Goal: Task Accomplishment & Management: Use online tool/utility

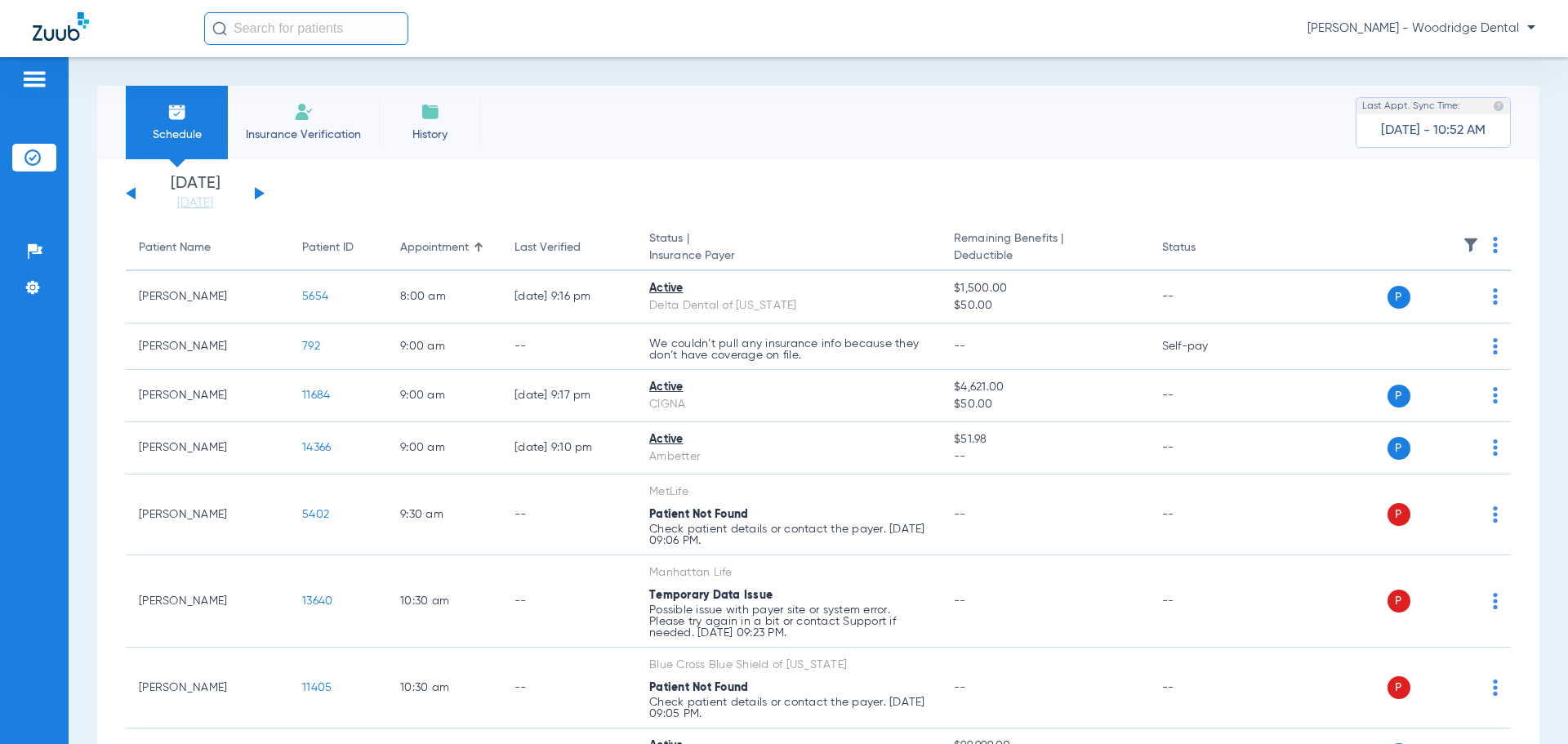
click at [259, 192] on button at bounding box center [260, 193] width 10 height 13
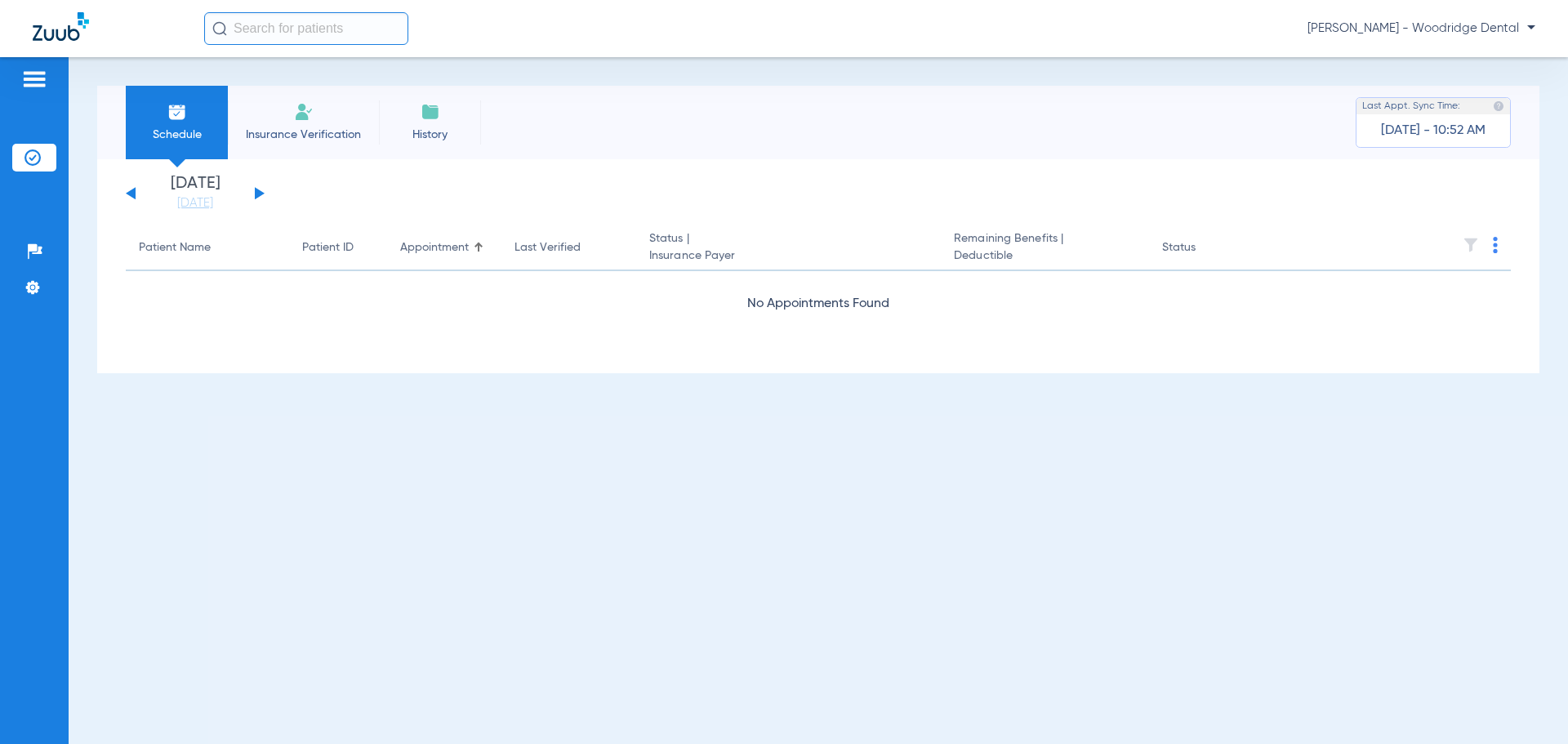
click at [259, 192] on button at bounding box center [260, 193] width 10 height 13
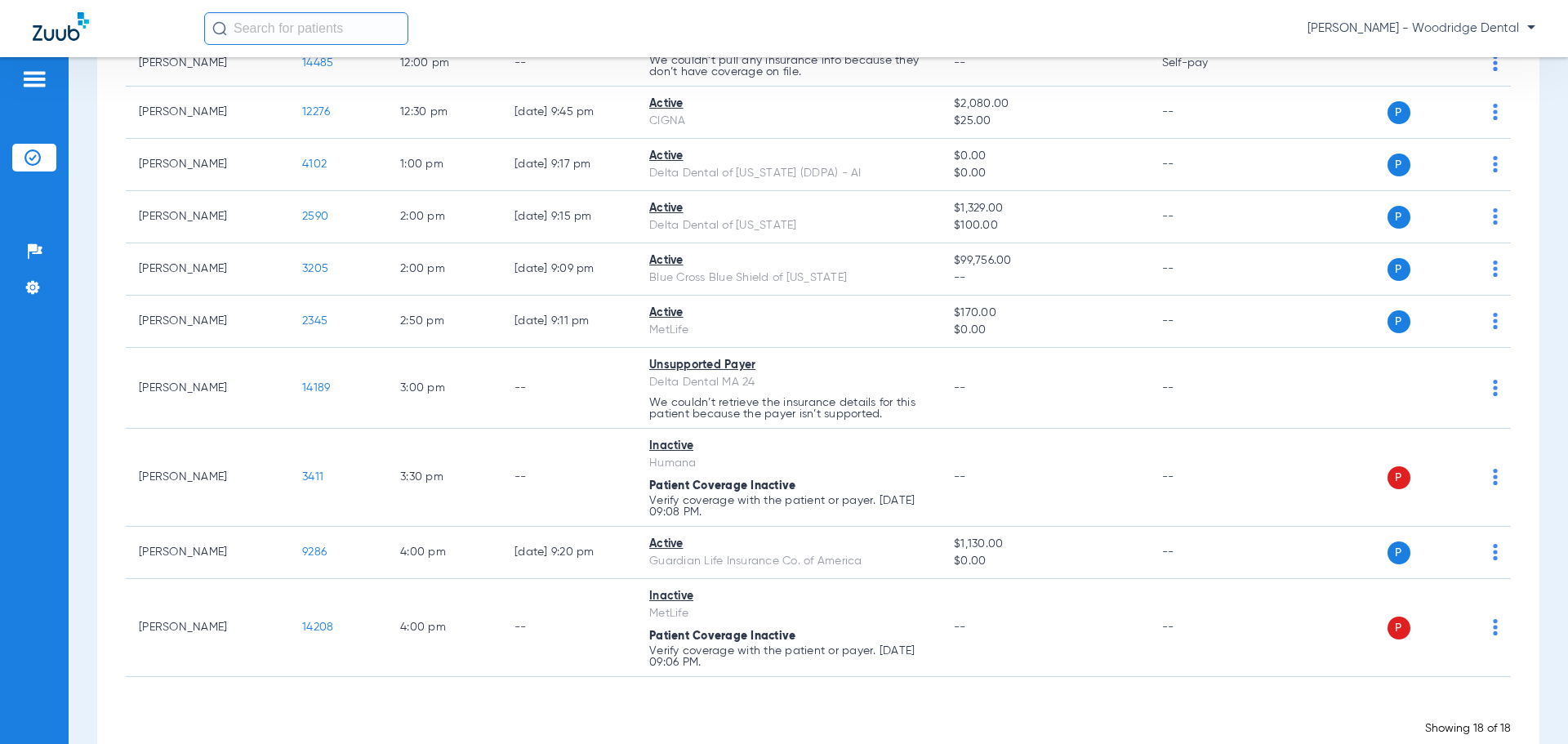
scroll to position [657, 0]
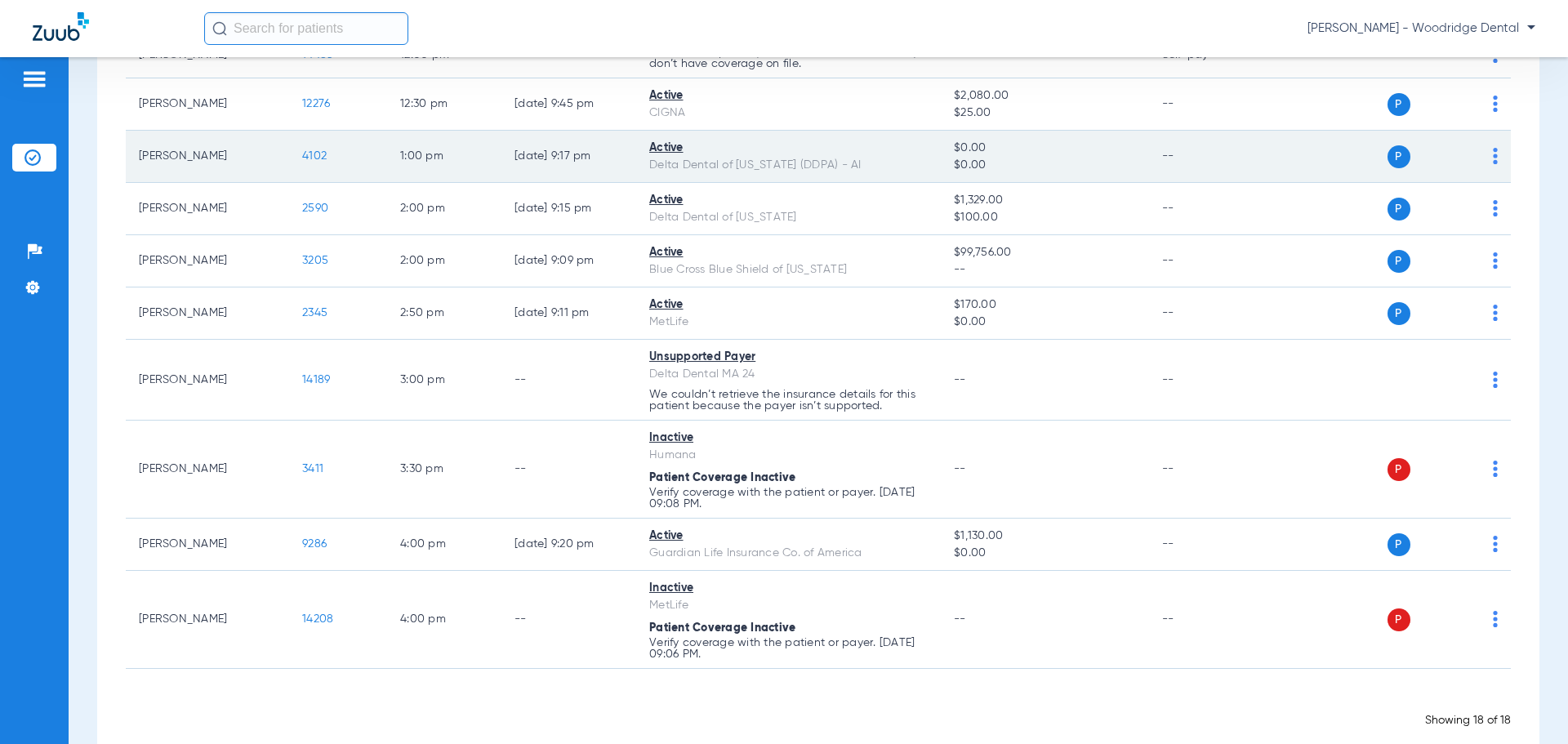
click at [320, 154] on span "4102" at bounding box center [313, 156] width 24 height 12
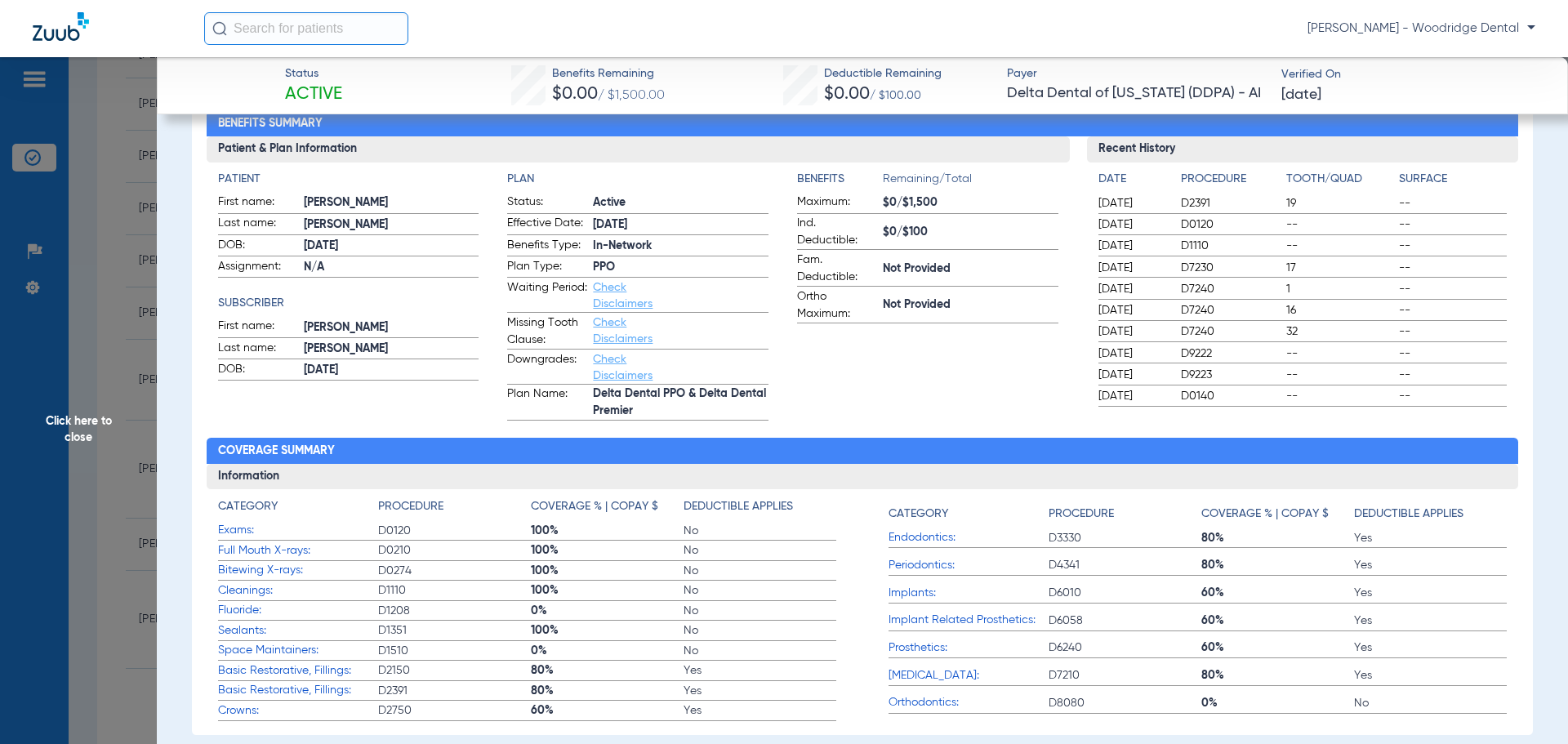
scroll to position [0, 0]
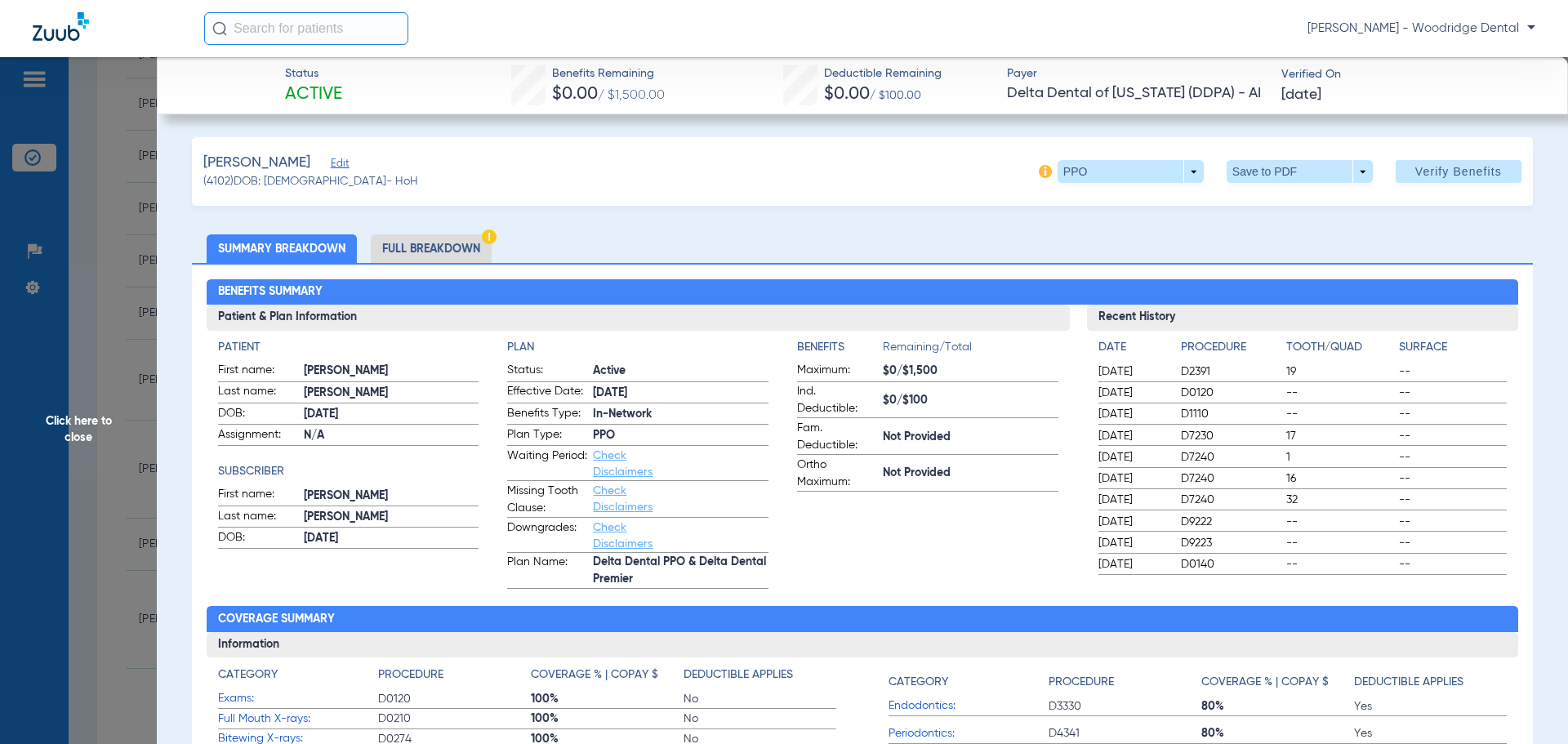
click at [441, 252] on li "Full Breakdown" at bounding box center [431, 249] width 121 height 29
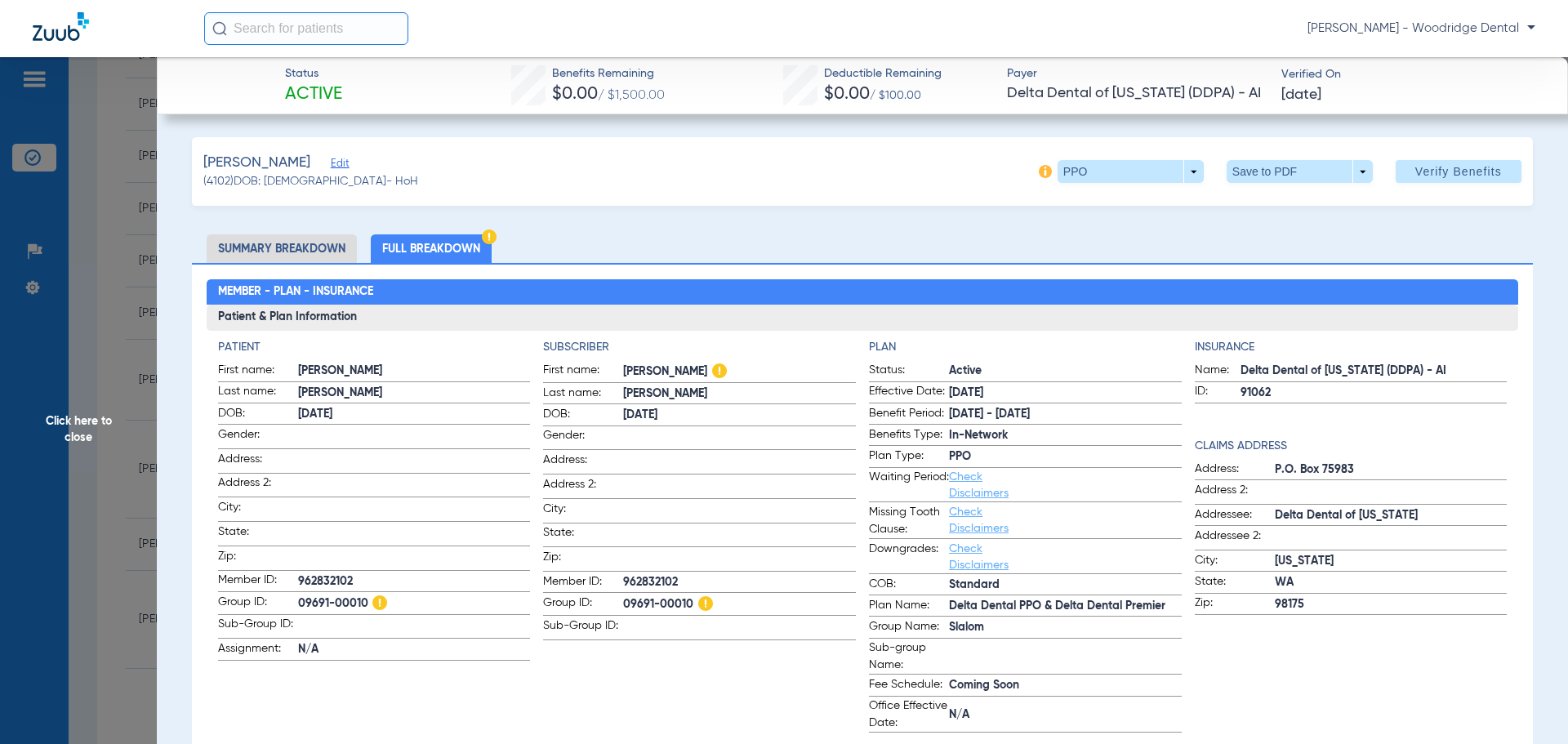
click at [274, 244] on li "Summary Breakdown" at bounding box center [282, 249] width 150 height 29
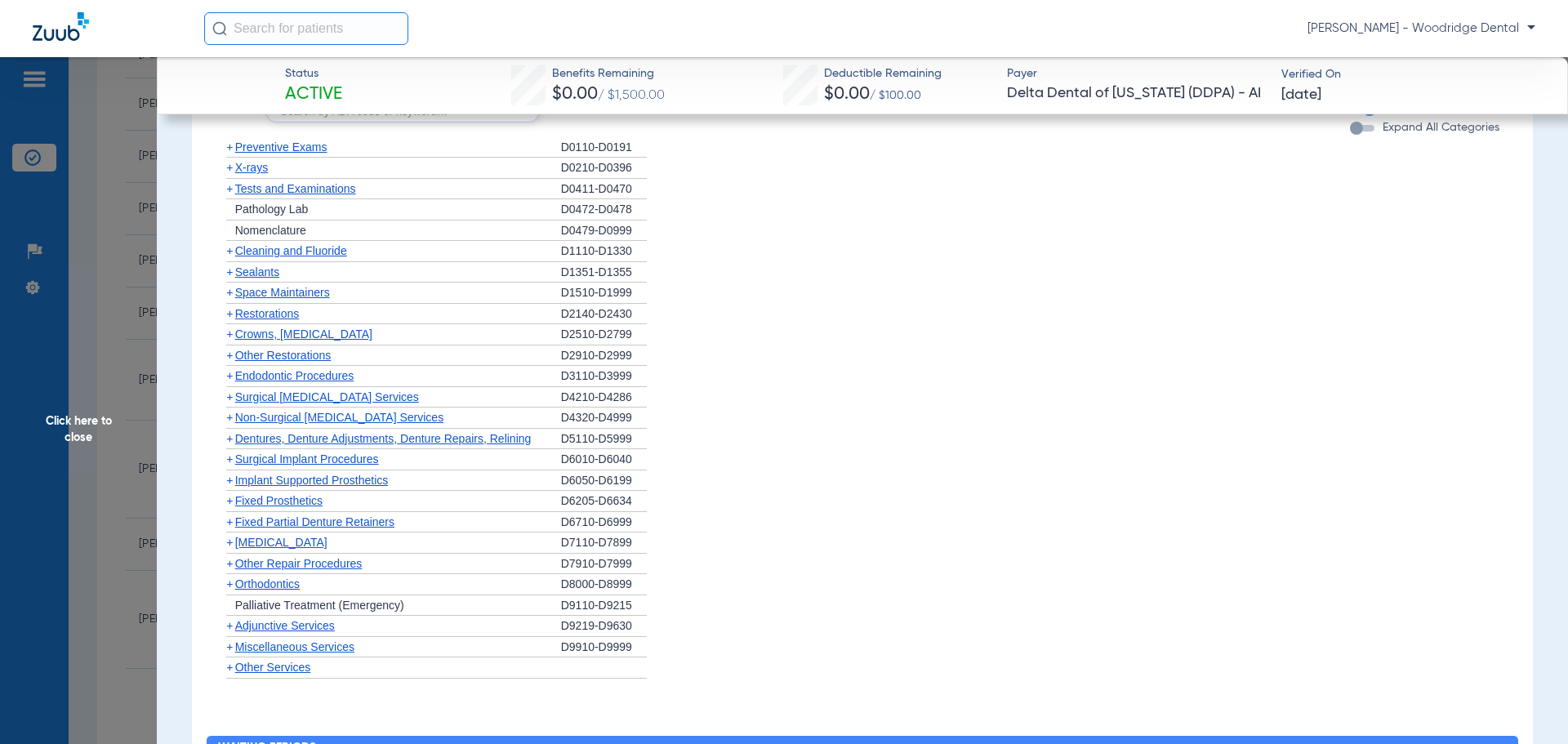
scroll to position [1169, 0]
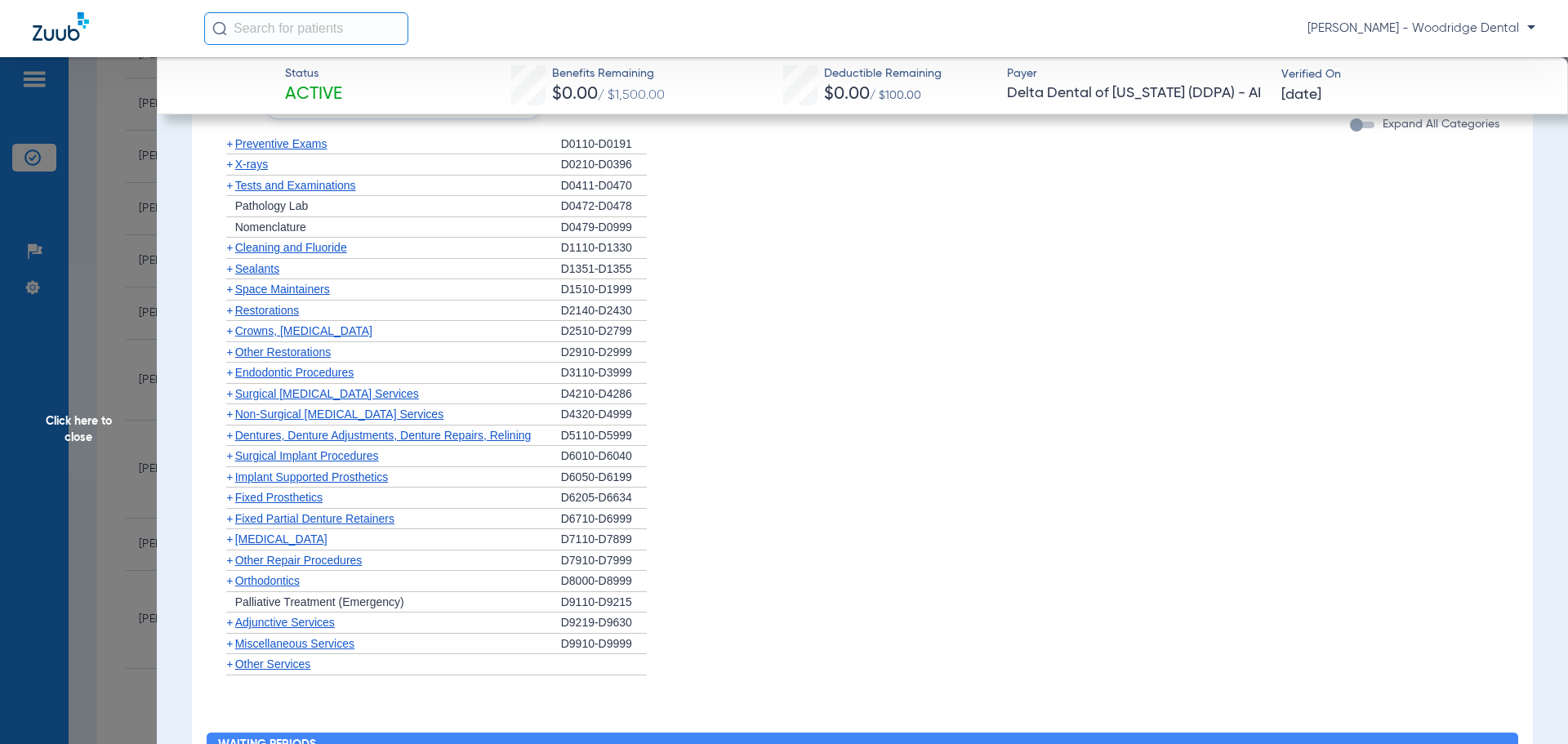
click at [230, 585] on span "+" at bounding box center [229, 580] width 6 height 13
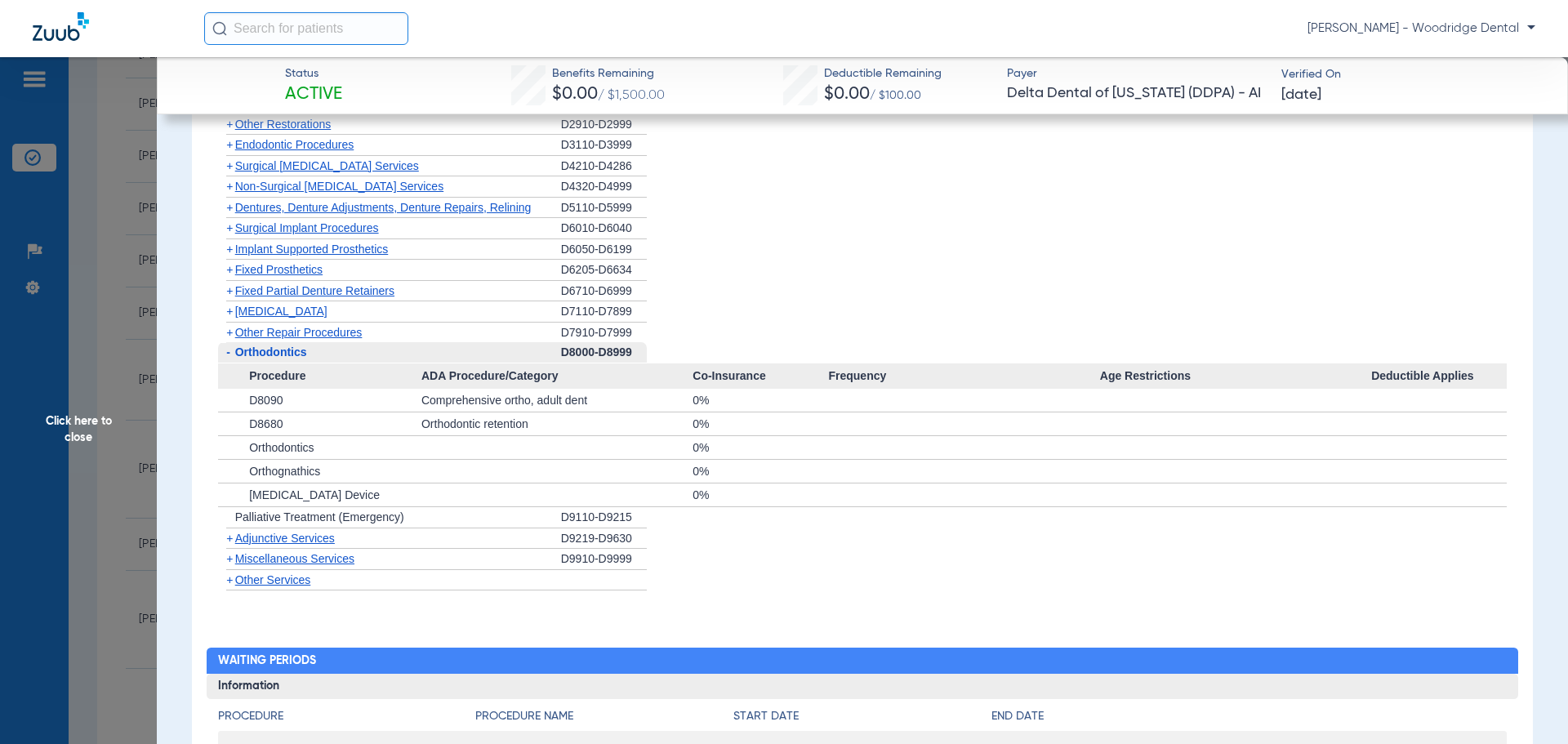
scroll to position [1467, 0]
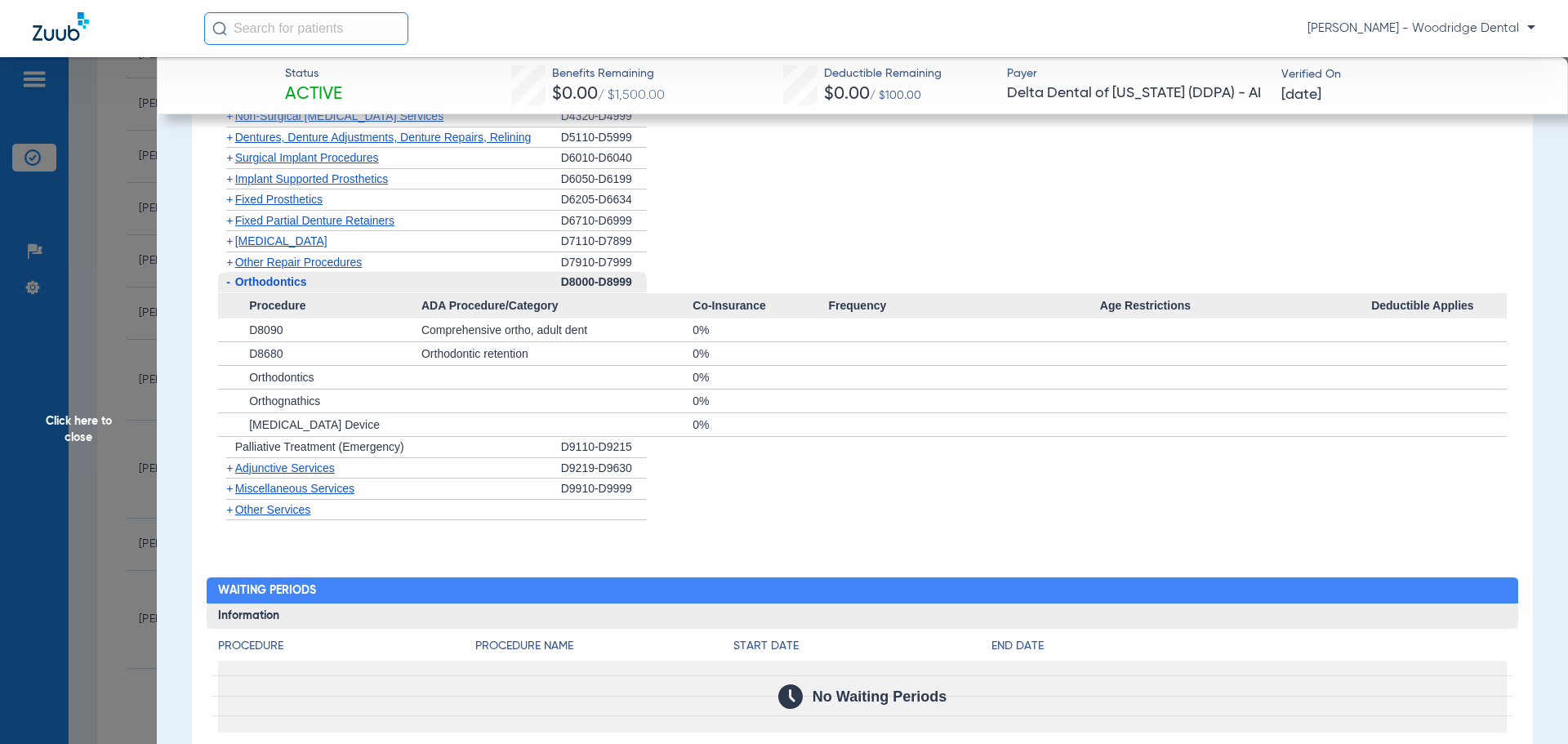
click at [230, 490] on span "+" at bounding box center [229, 488] width 6 height 13
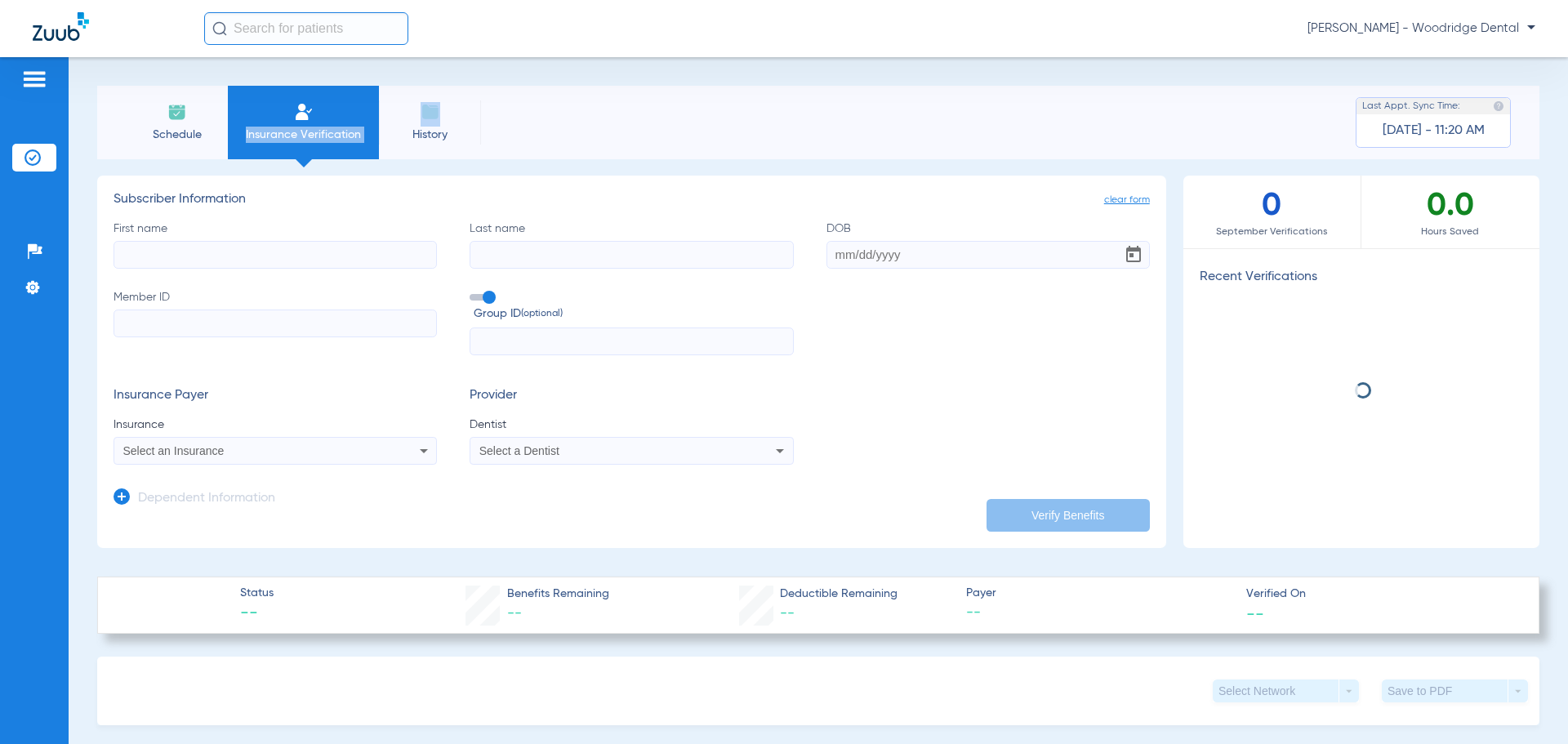
click at [258, 128] on span "Insurance Verification" at bounding box center [303, 134] width 126 height 16
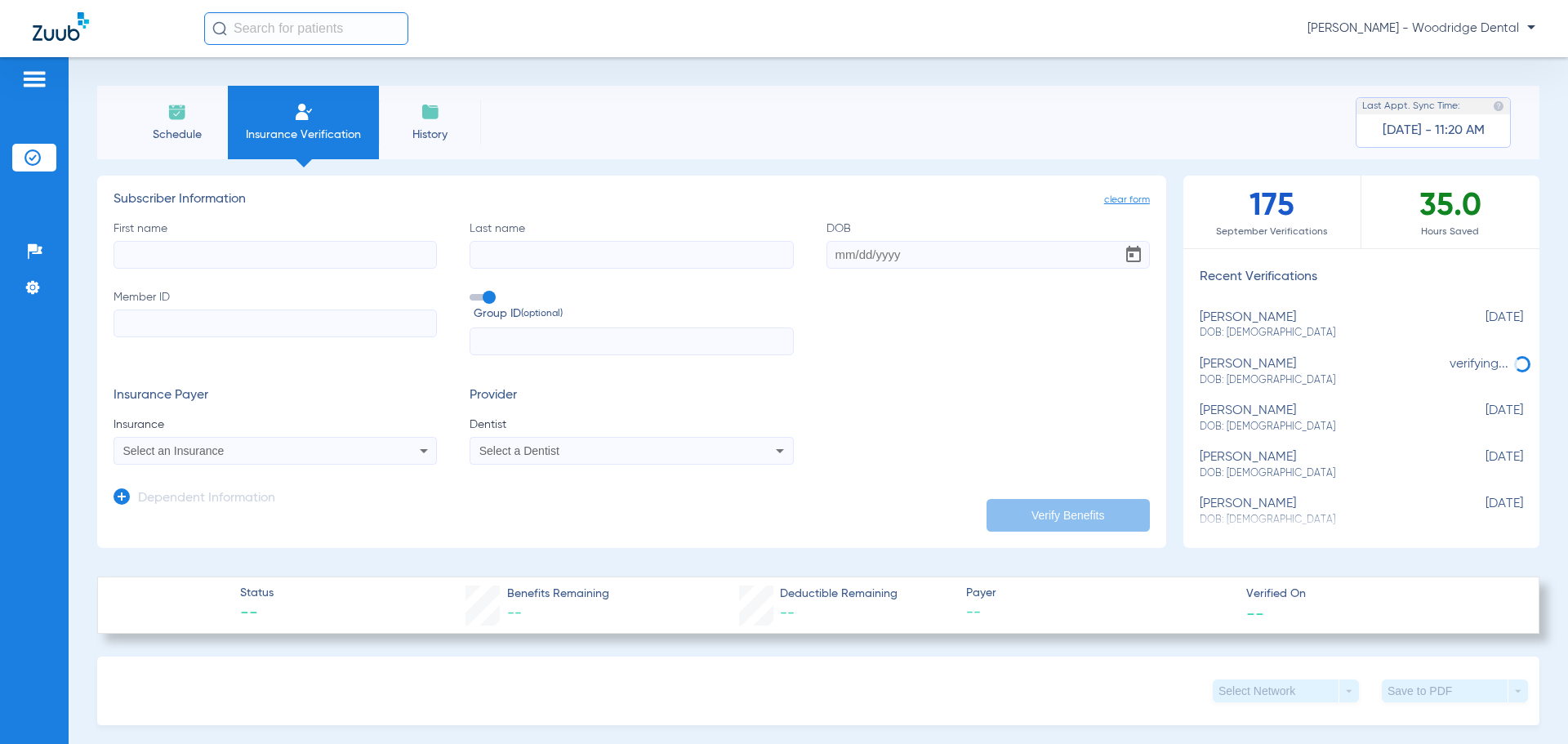
click at [208, 139] on span "Schedule" at bounding box center [176, 134] width 78 height 16
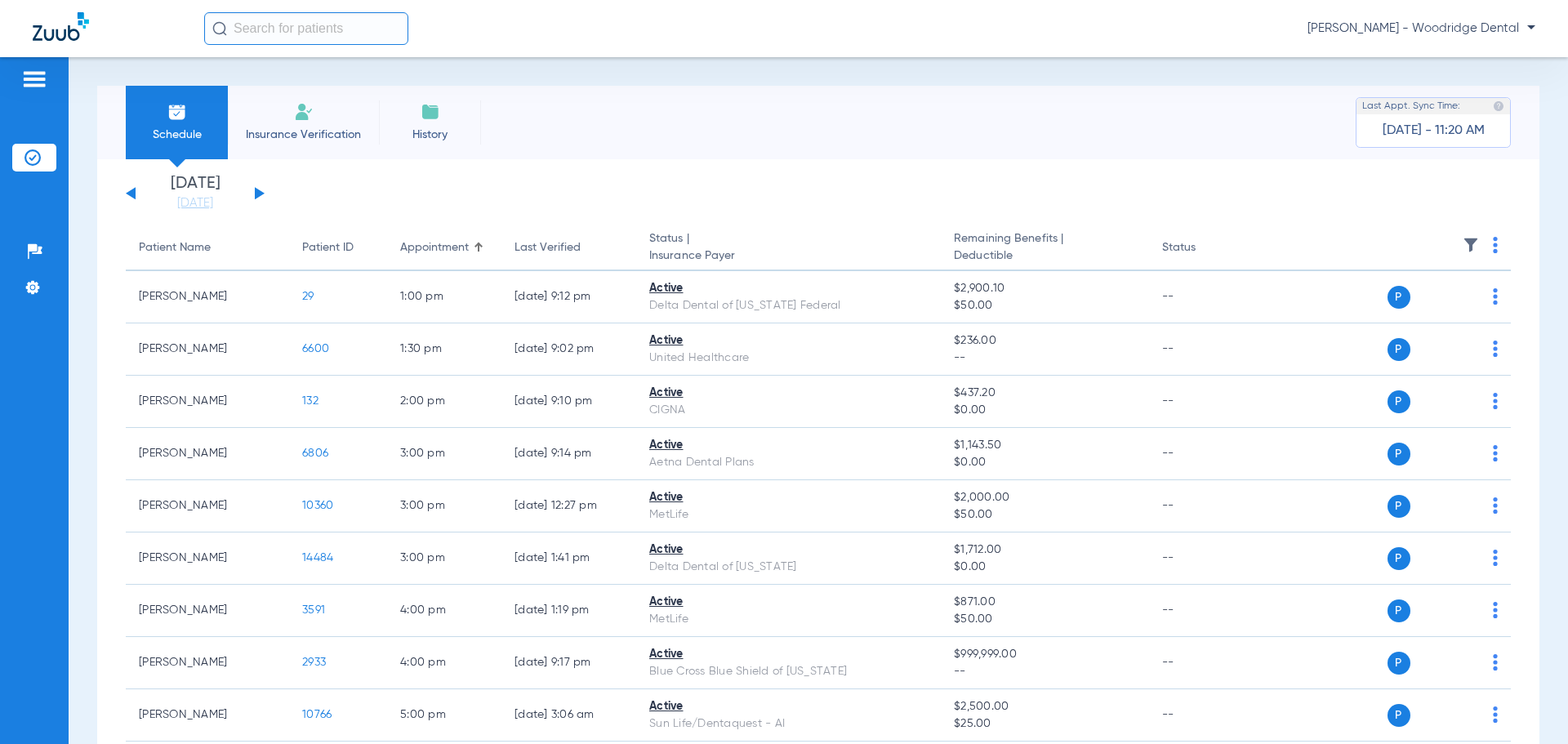
click at [255, 193] on button at bounding box center [260, 193] width 10 height 13
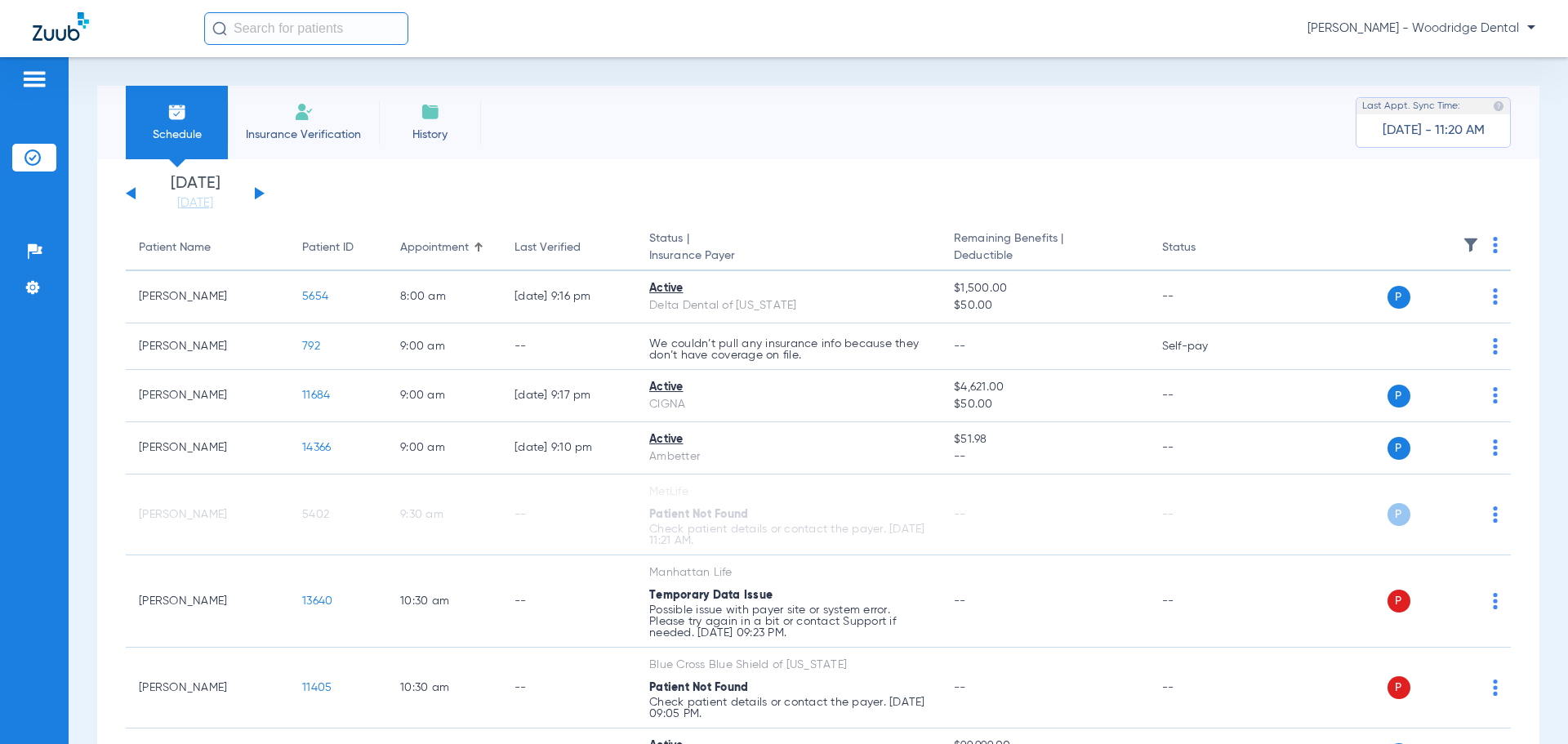
click at [255, 193] on button at bounding box center [260, 193] width 10 height 13
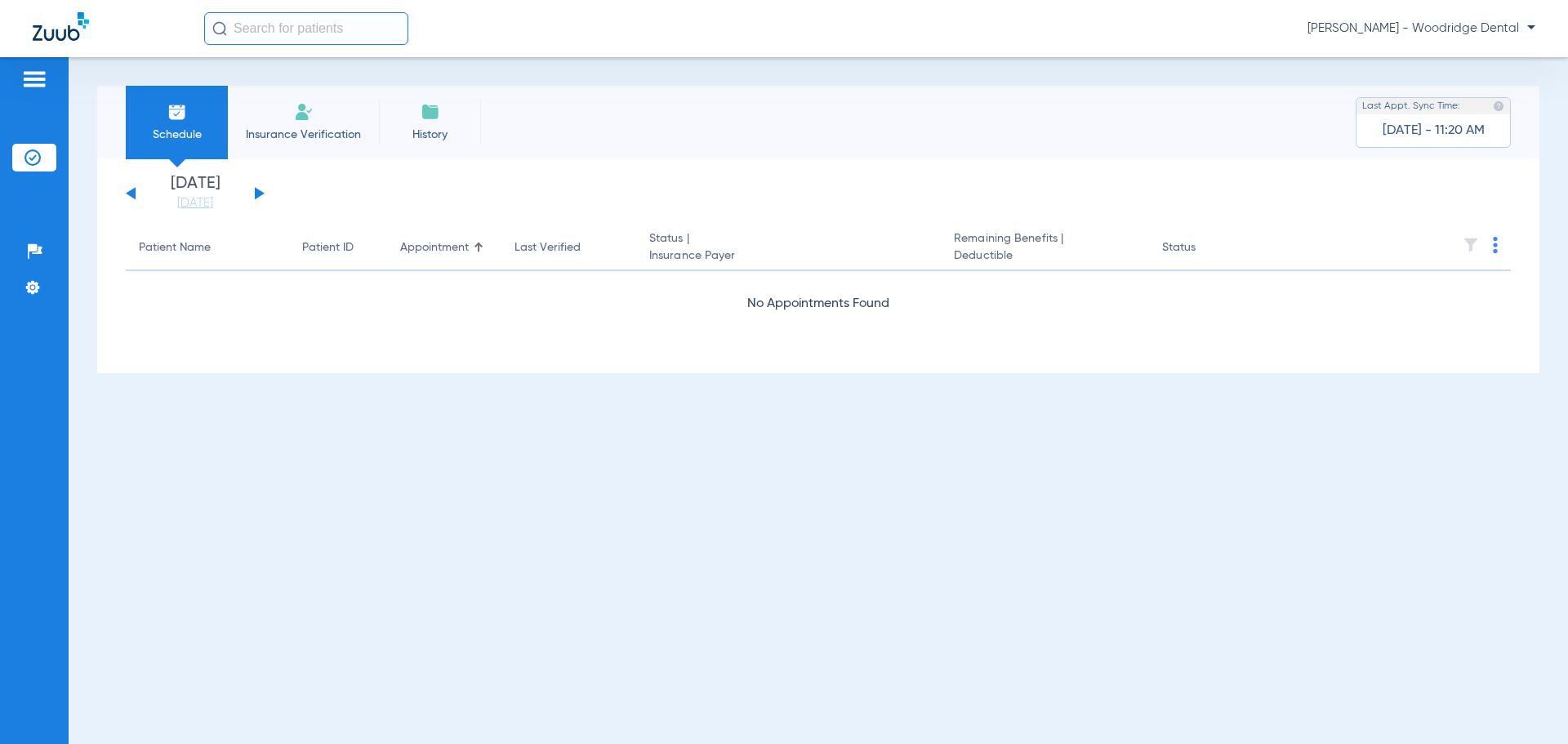
click at [255, 193] on button at bounding box center [260, 193] width 10 height 13
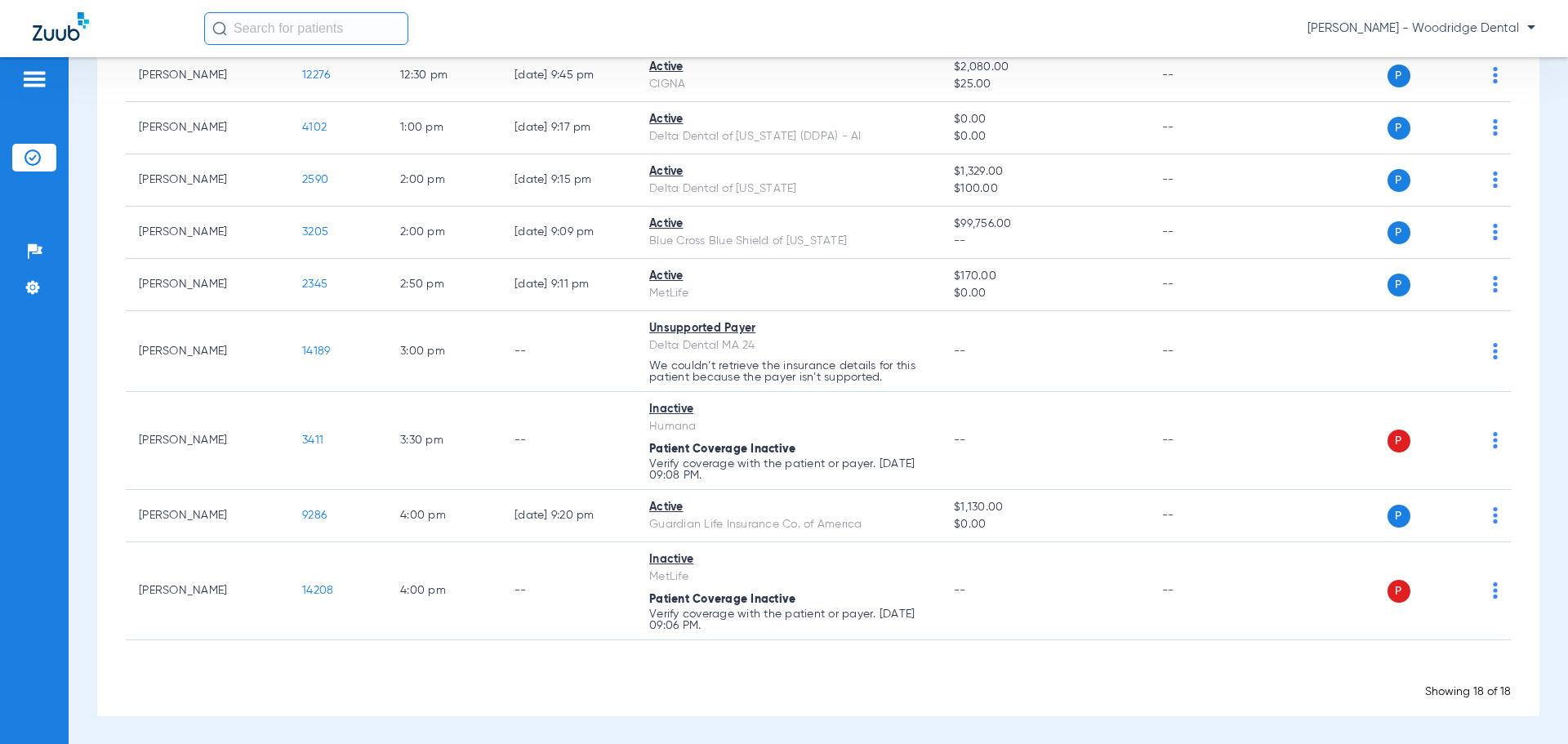
scroll to position [687, 0]
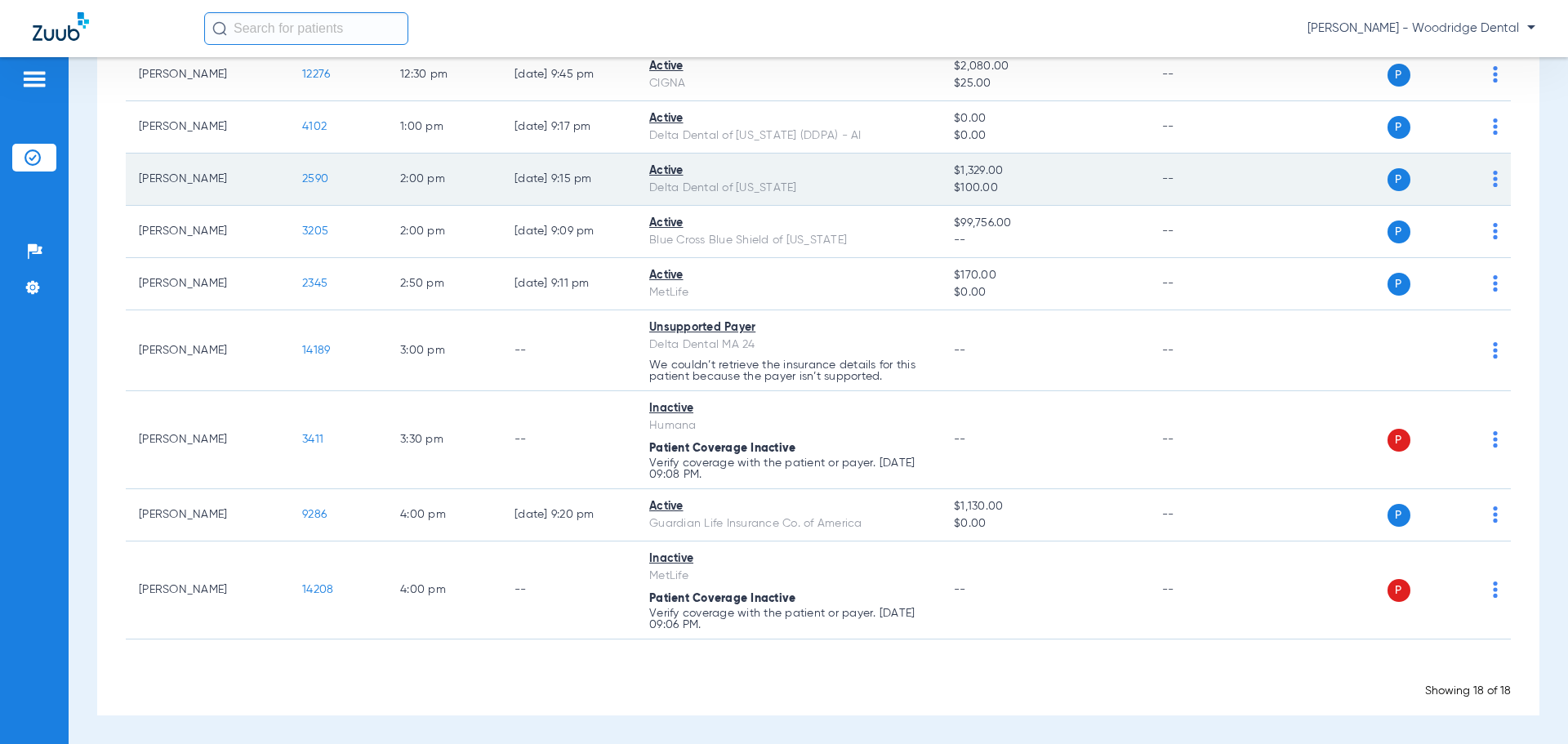
click at [328, 179] on span "2590" at bounding box center [314, 178] width 26 height 12
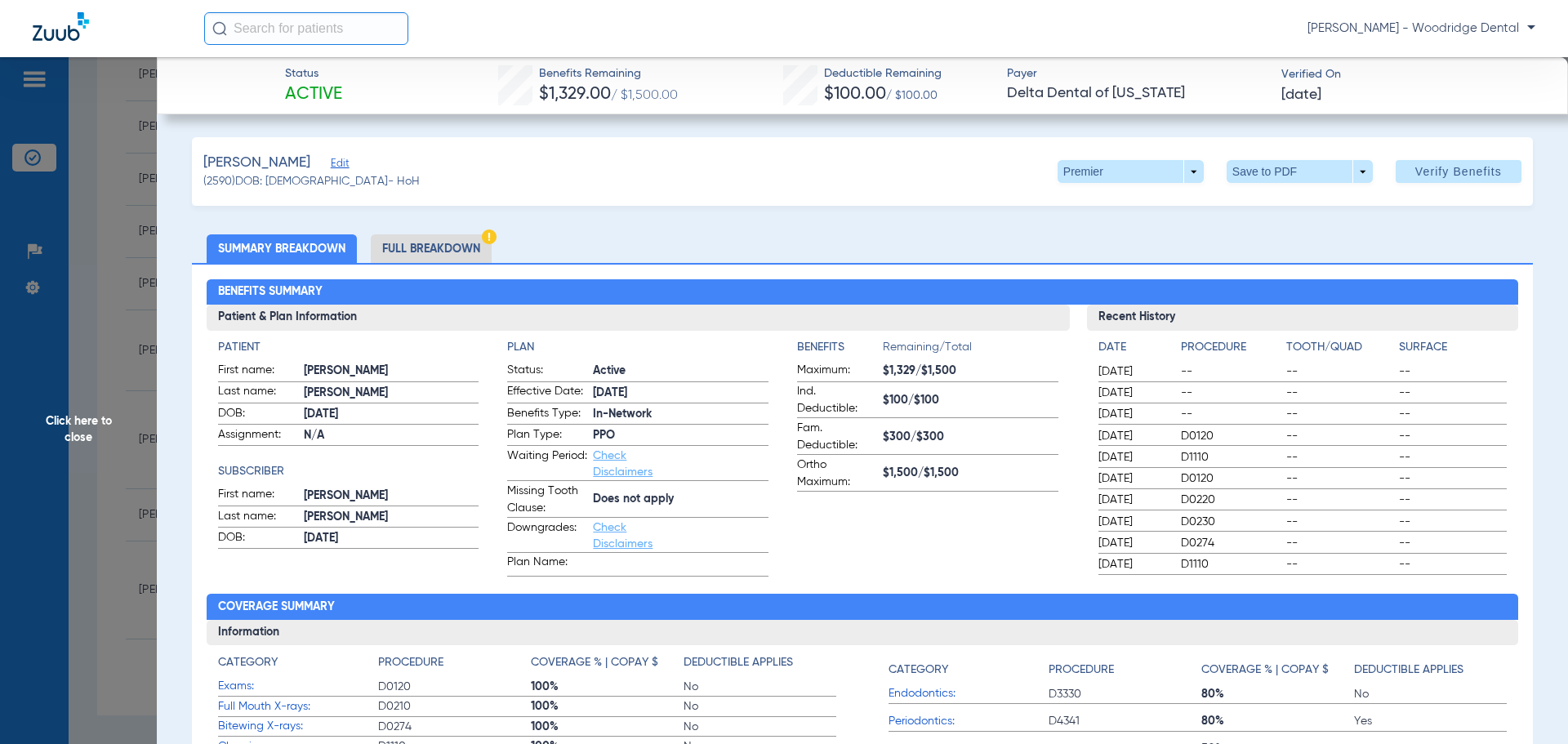
click at [460, 246] on li "Full Breakdown" at bounding box center [431, 249] width 121 height 29
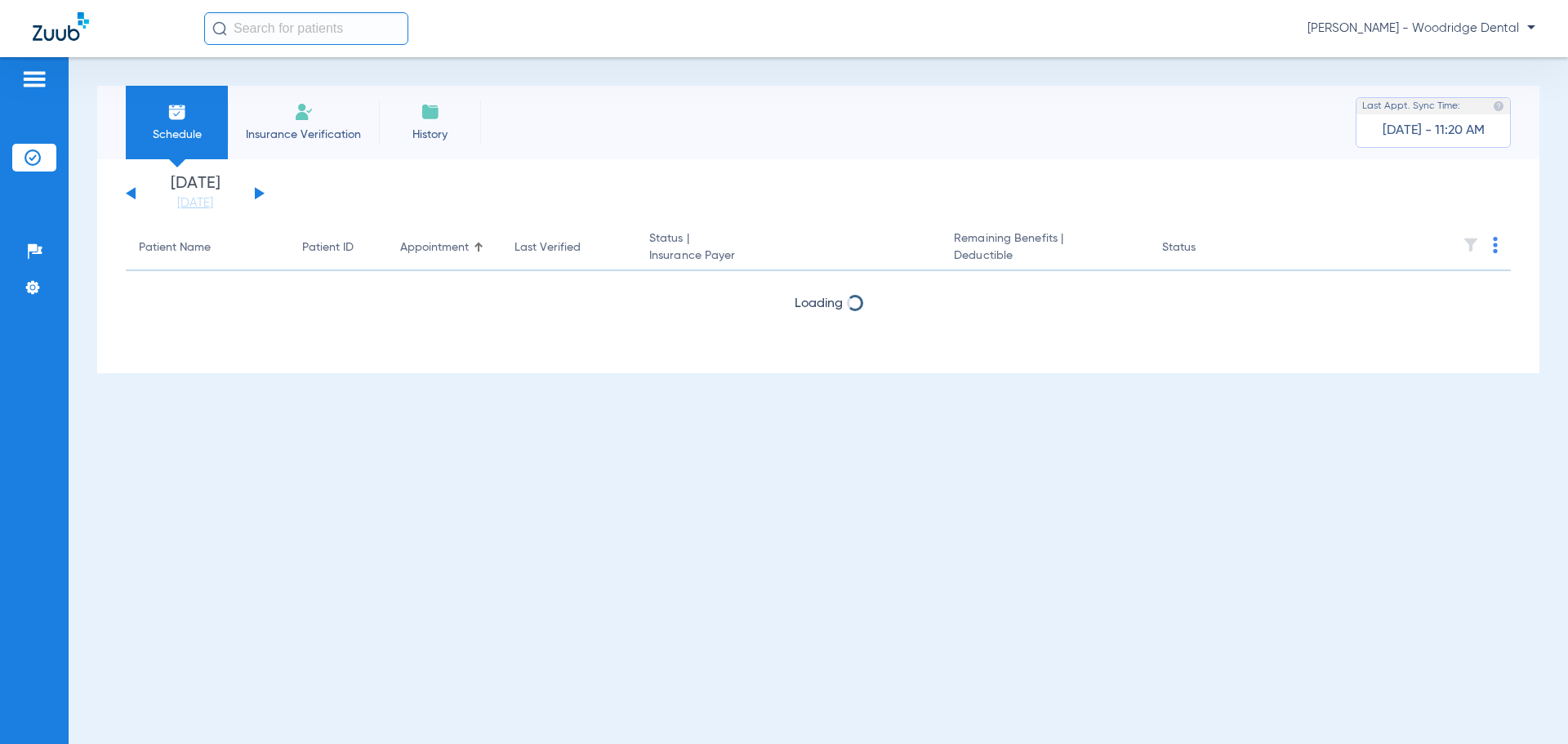
click at [256, 193] on button at bounding box center [260, 193] width 10 height 13
click at [257, 193] on button at bounding box center [260, 193] width 10 height 13
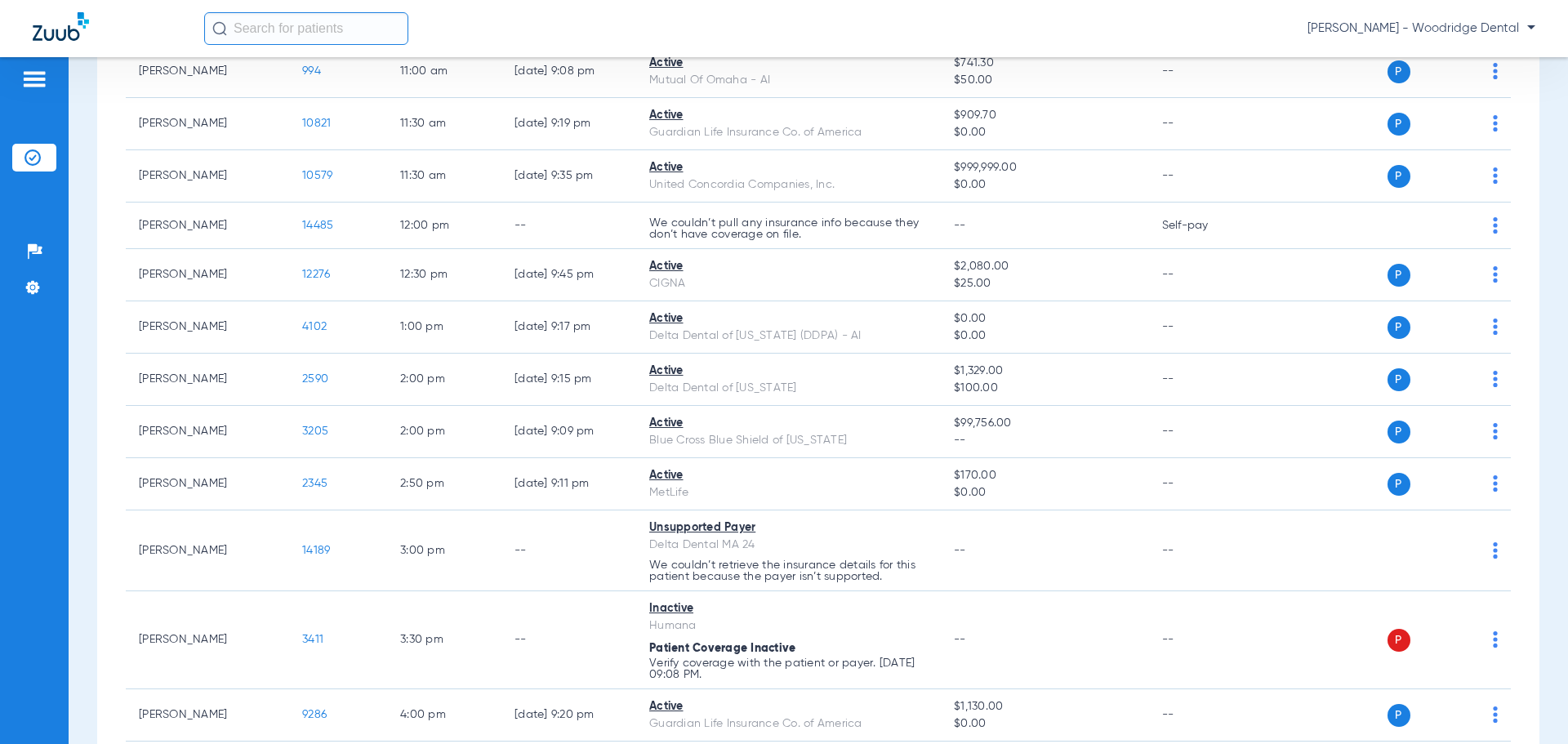
scroll to position [490, 0]
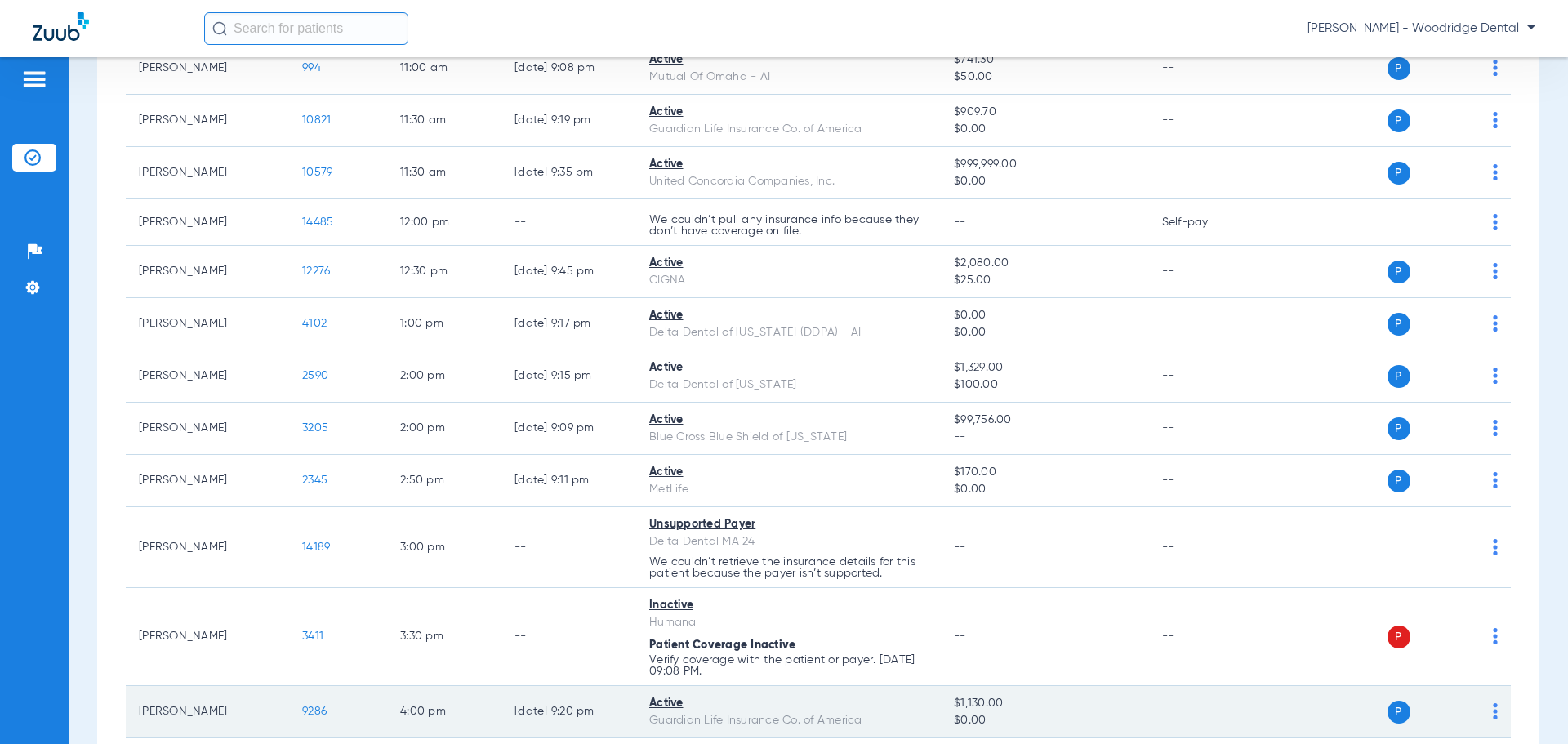
click at [315, 714] on span "9286" at bounding box center [313, 711] width 24 height 12
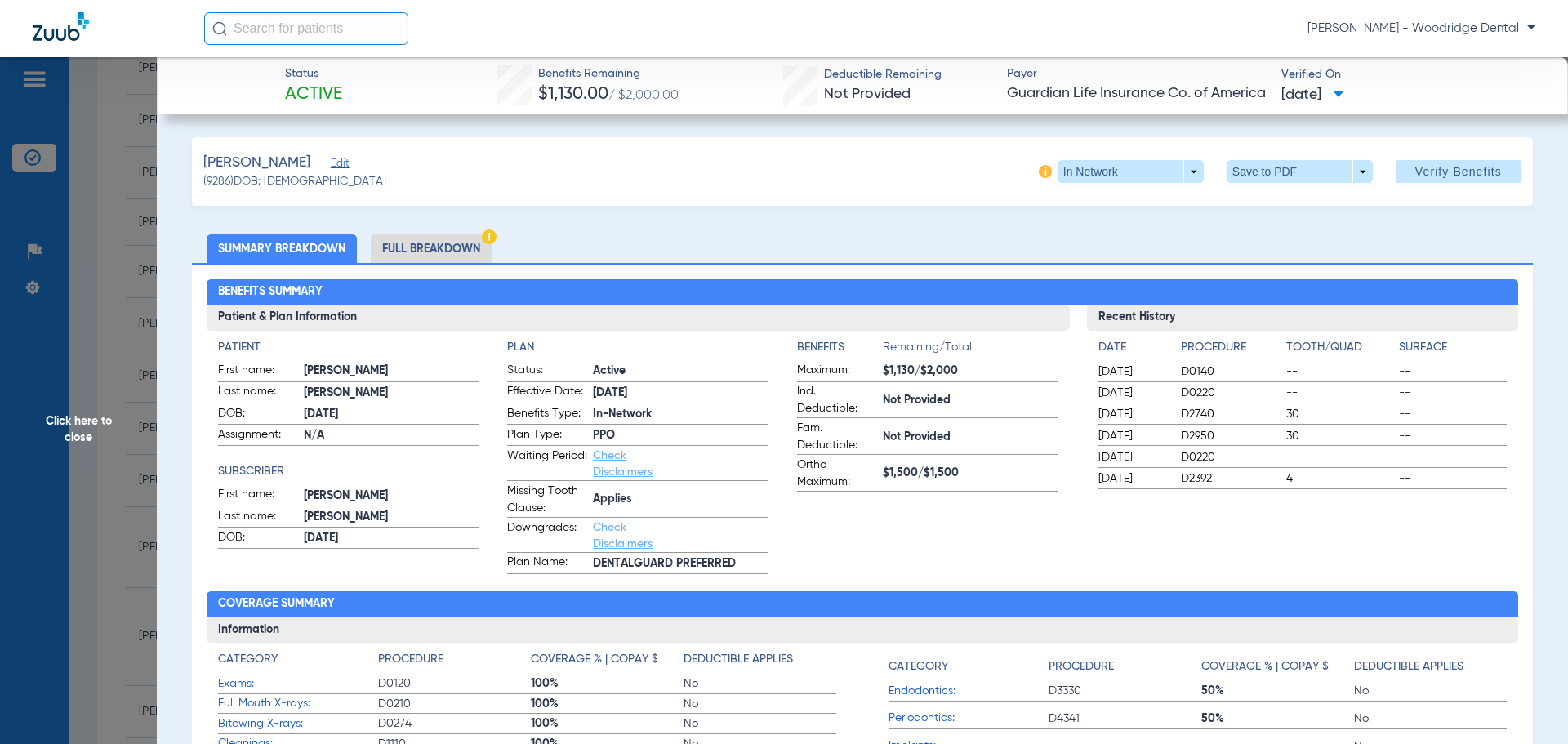
click at [469, 249] on li "Full Breakdown" at bounding box center [431, 249] width 121 height 29
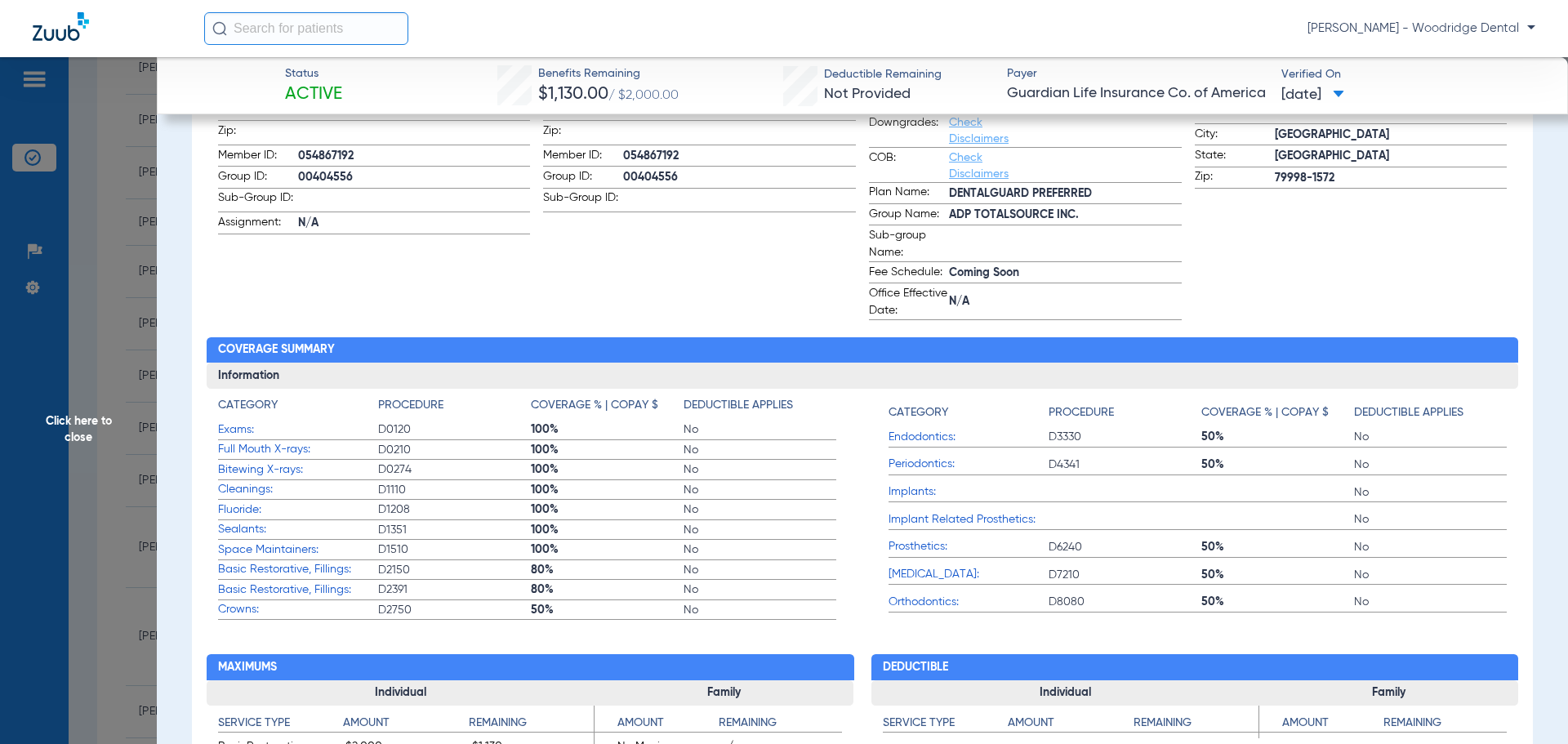
scroll to position [0, 0]
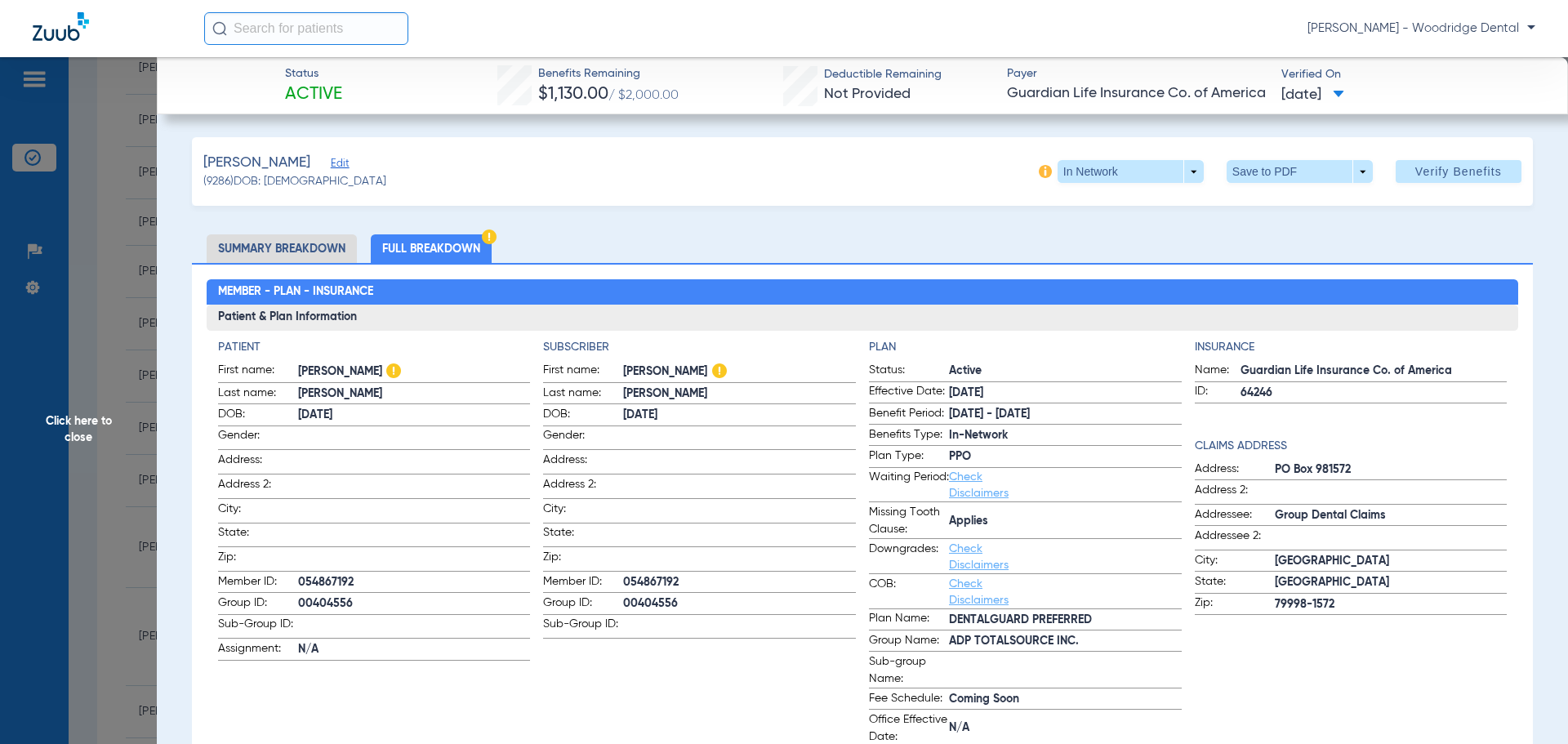
click at [293, 252] on li "Summary Breakdown" at bounding box center [282, 249] width 150 height 29
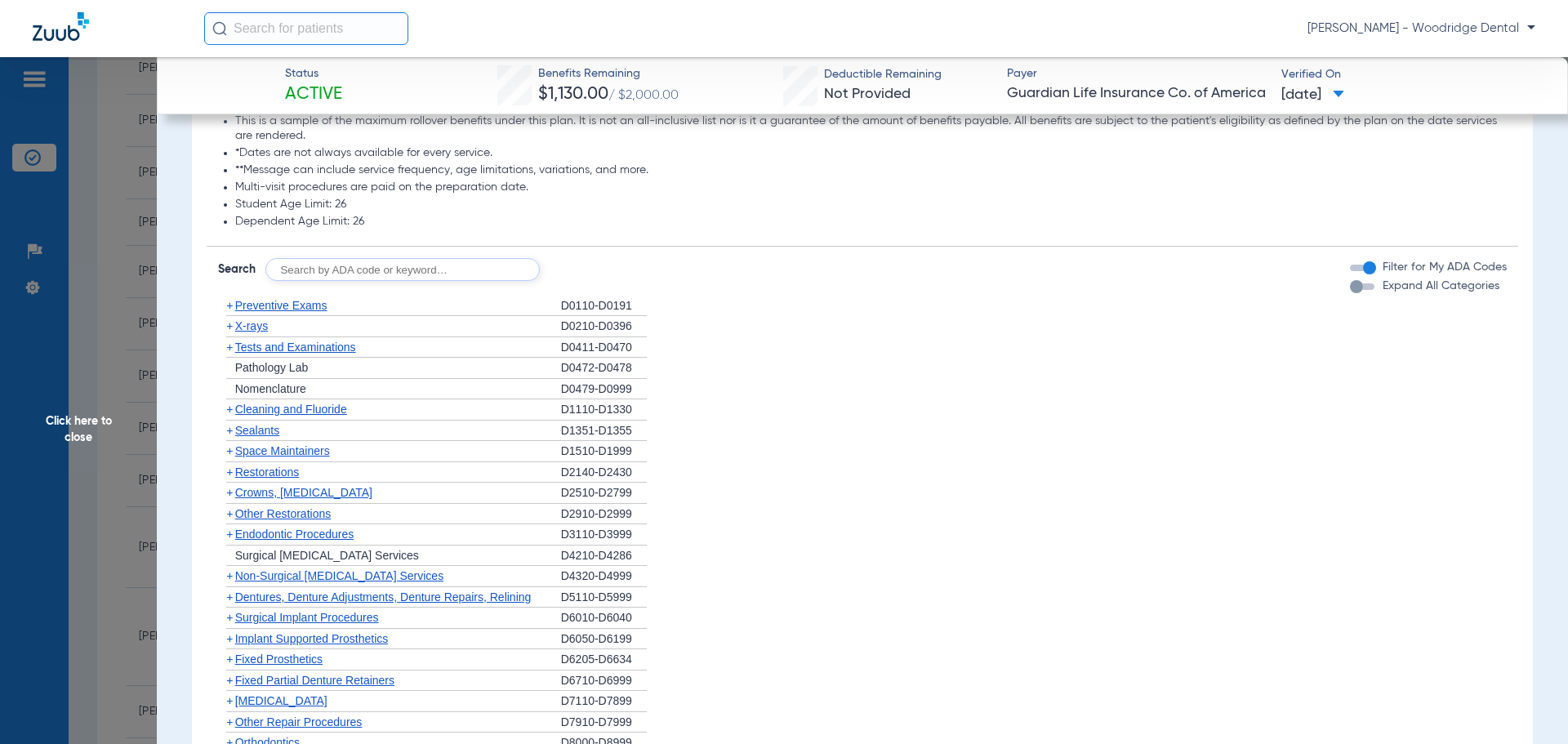
scroll to position [1673, 0]
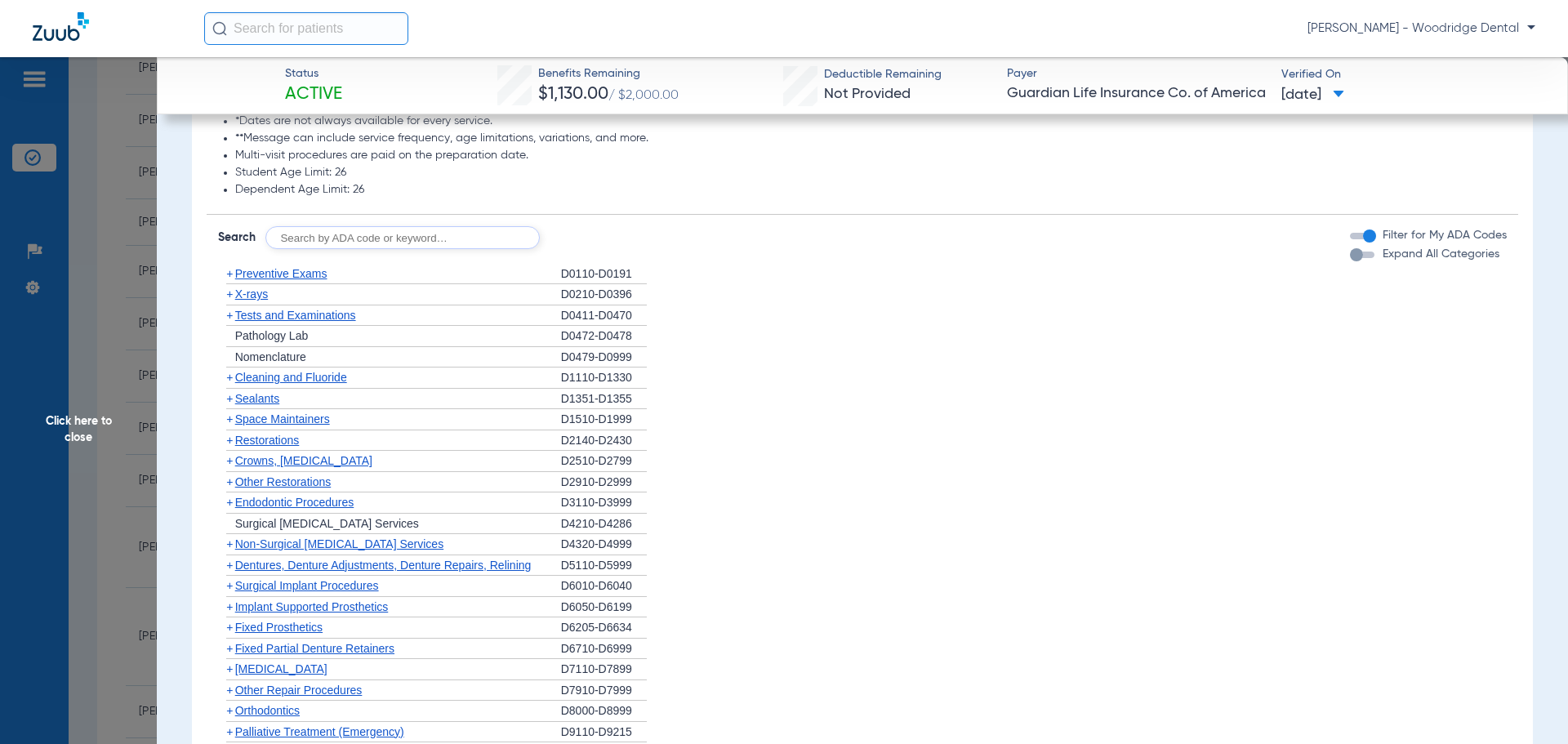
click at [228, 447] on span "+" at bounding box center [229, 440] width 6 height 13
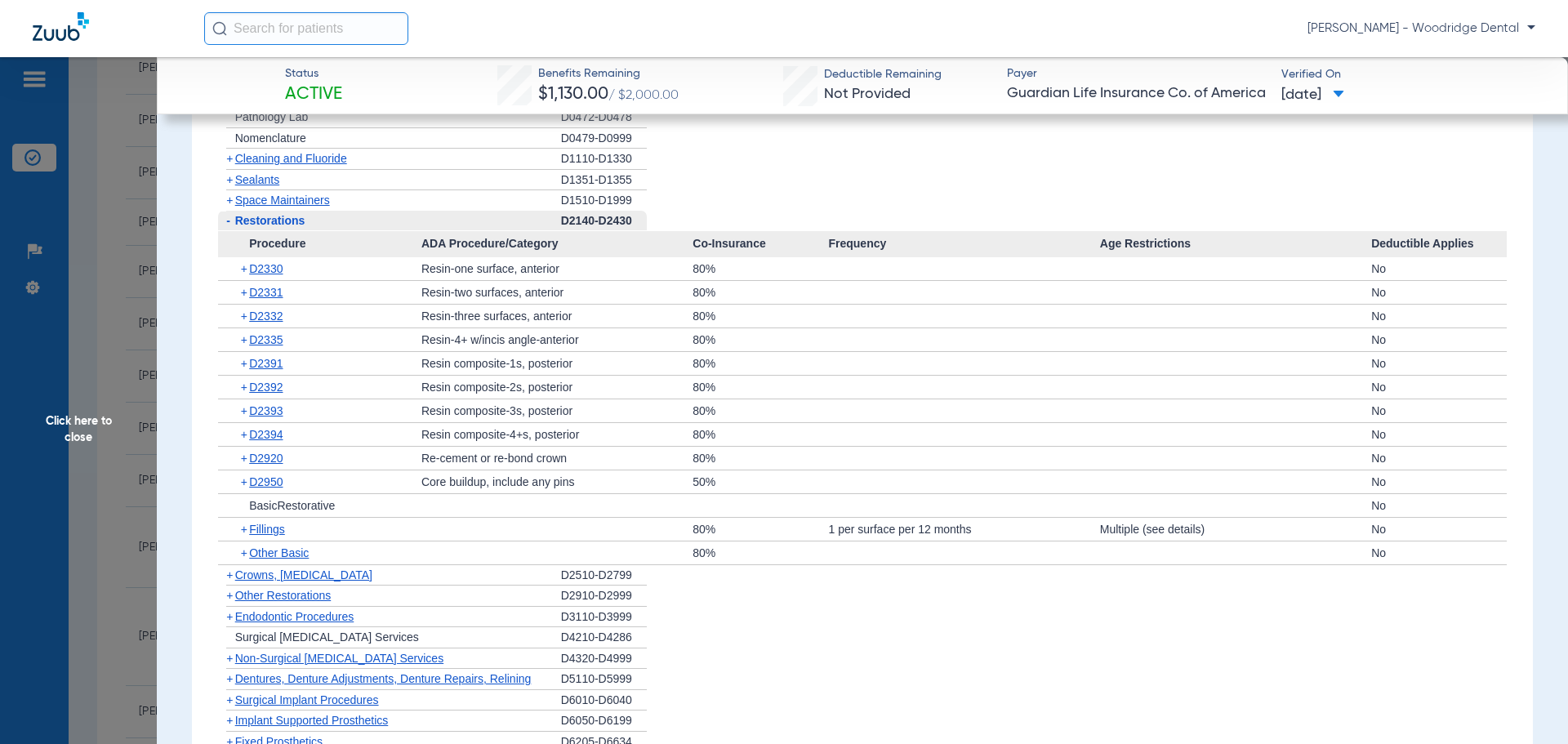
scroll to position [1920, 0]
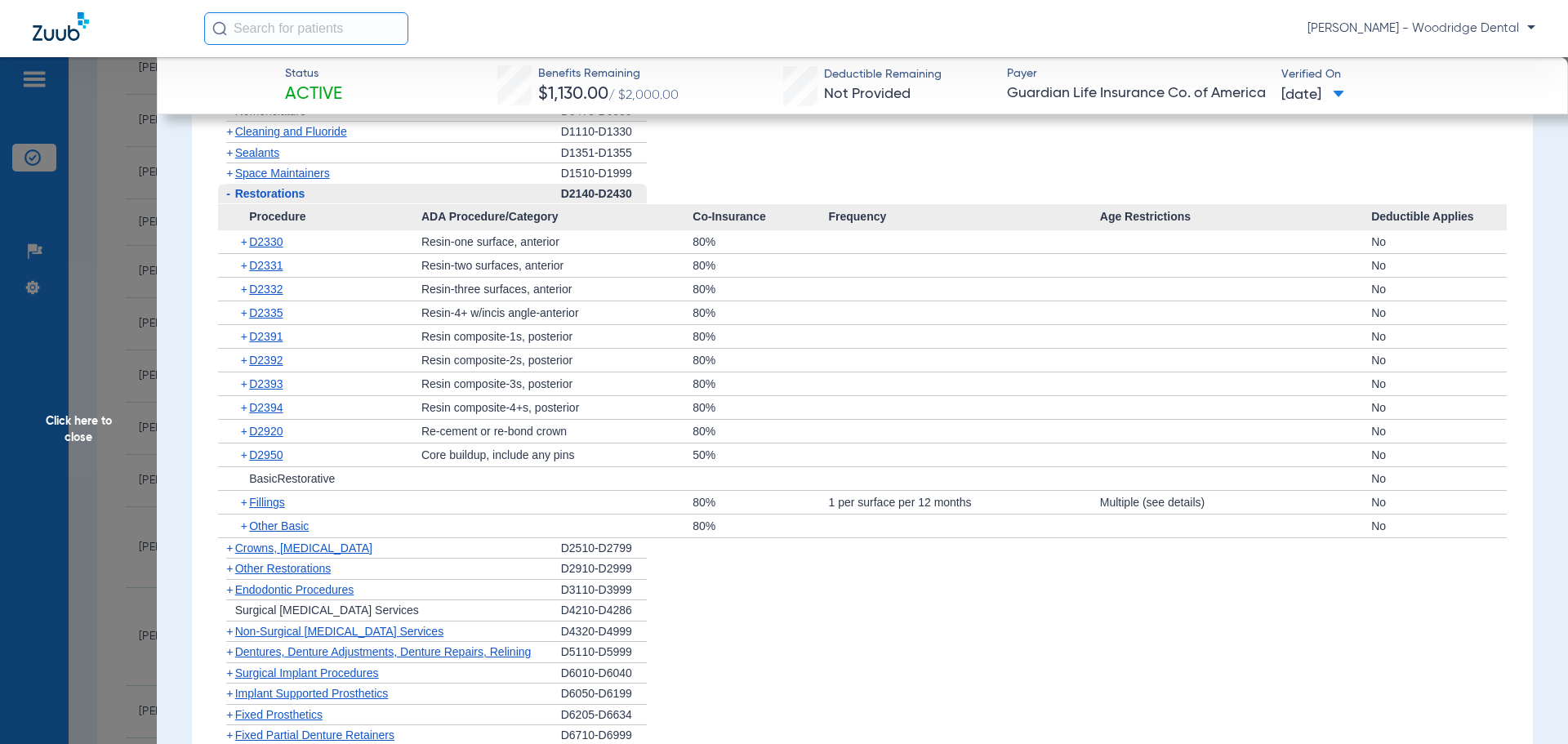
click at [227, 554] on span "+" at bounding box center [229, 548] width 6 height 13
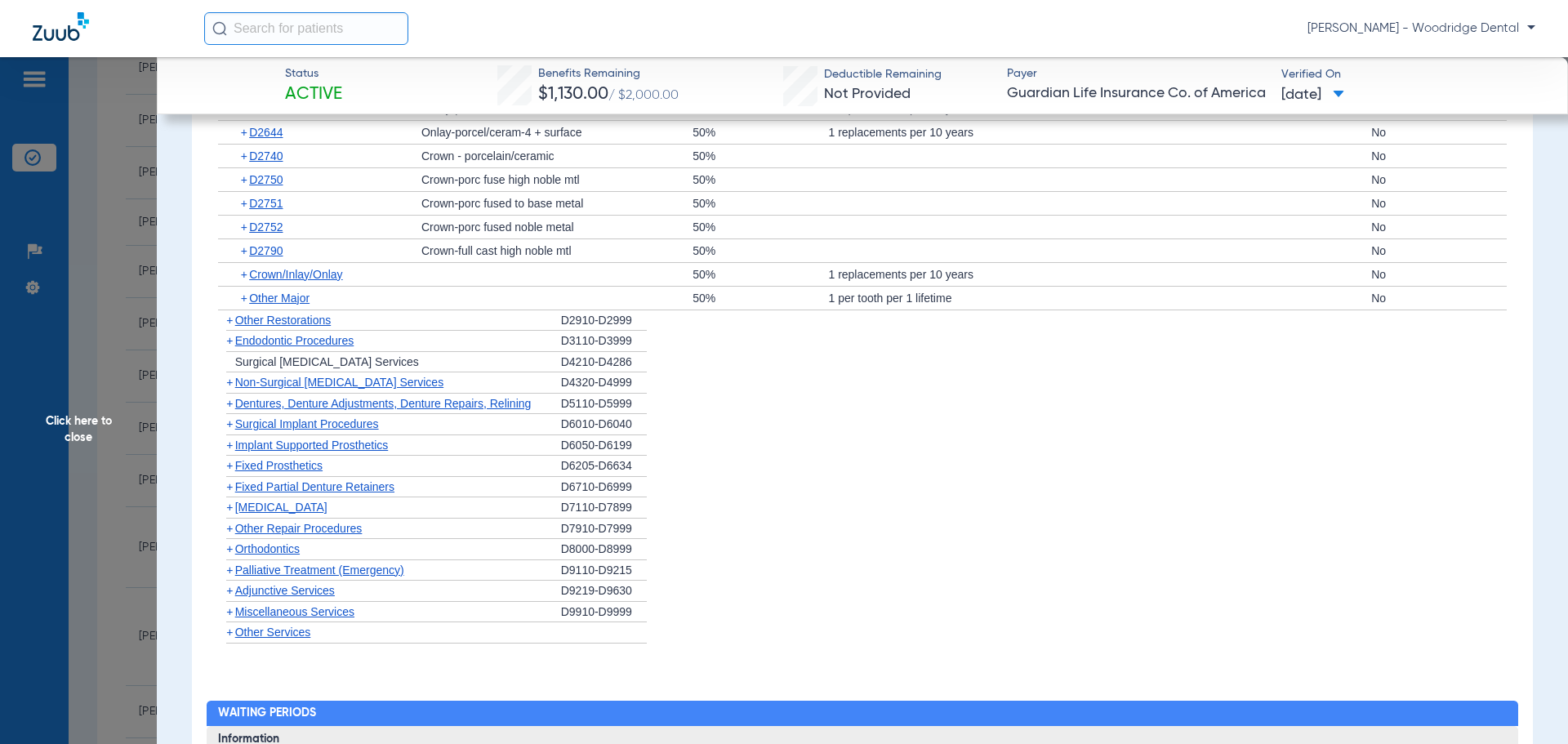
scroll to position [2434, 0]
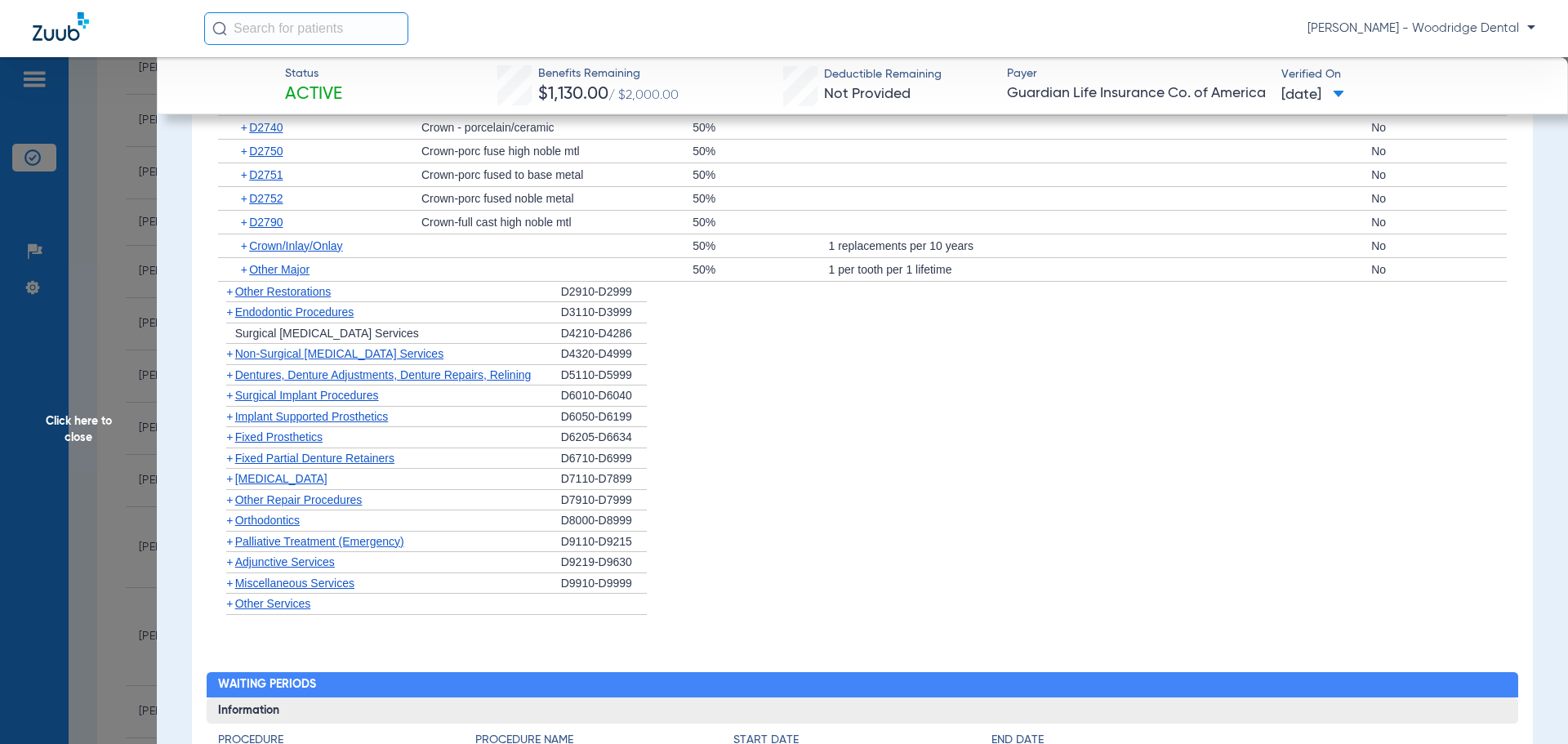
click at [227, 526] on span "+" at bounding box center [229, 520] width 6 height 13
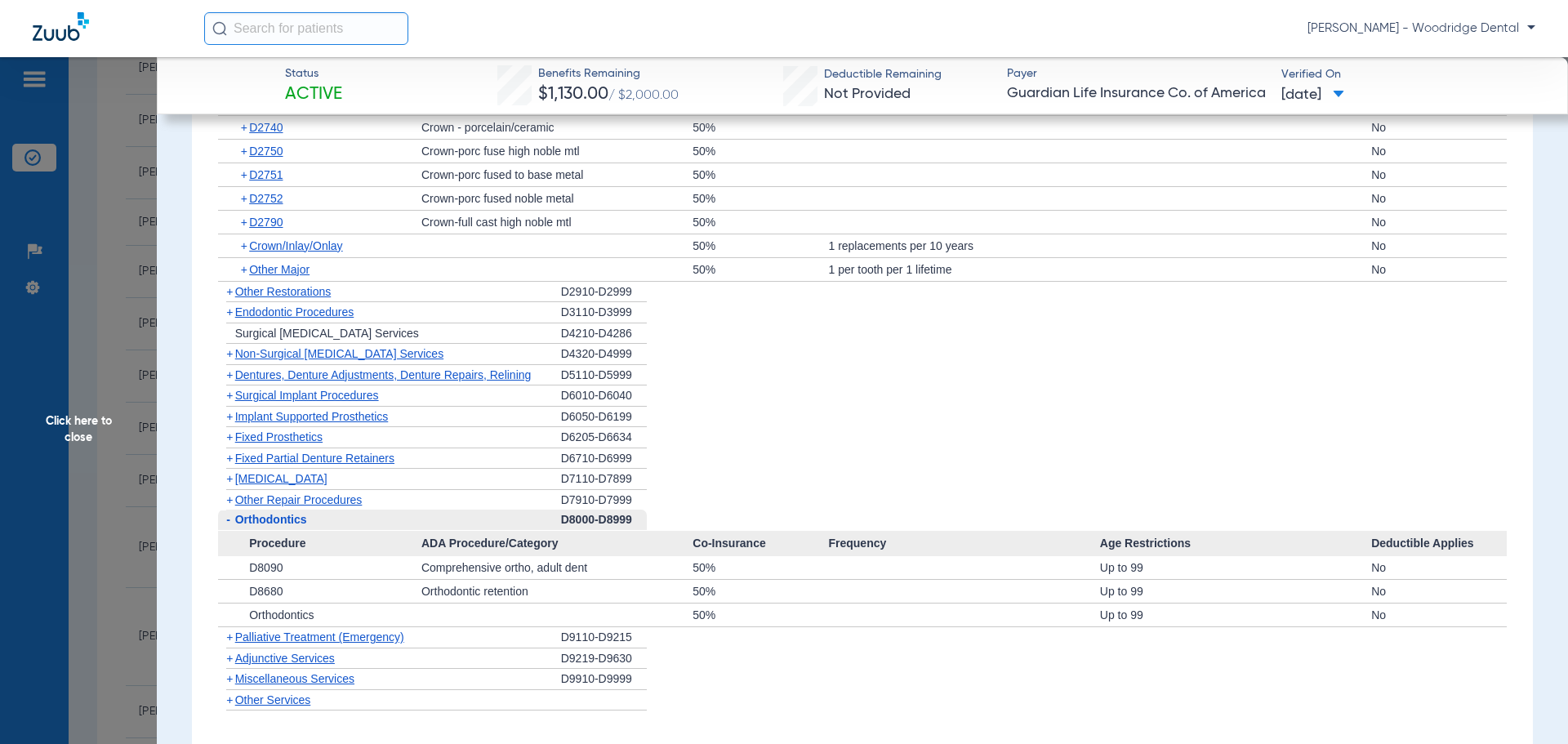
click at [228, 685] on span "+" at bounding box center [229, 679] width 6 height 13
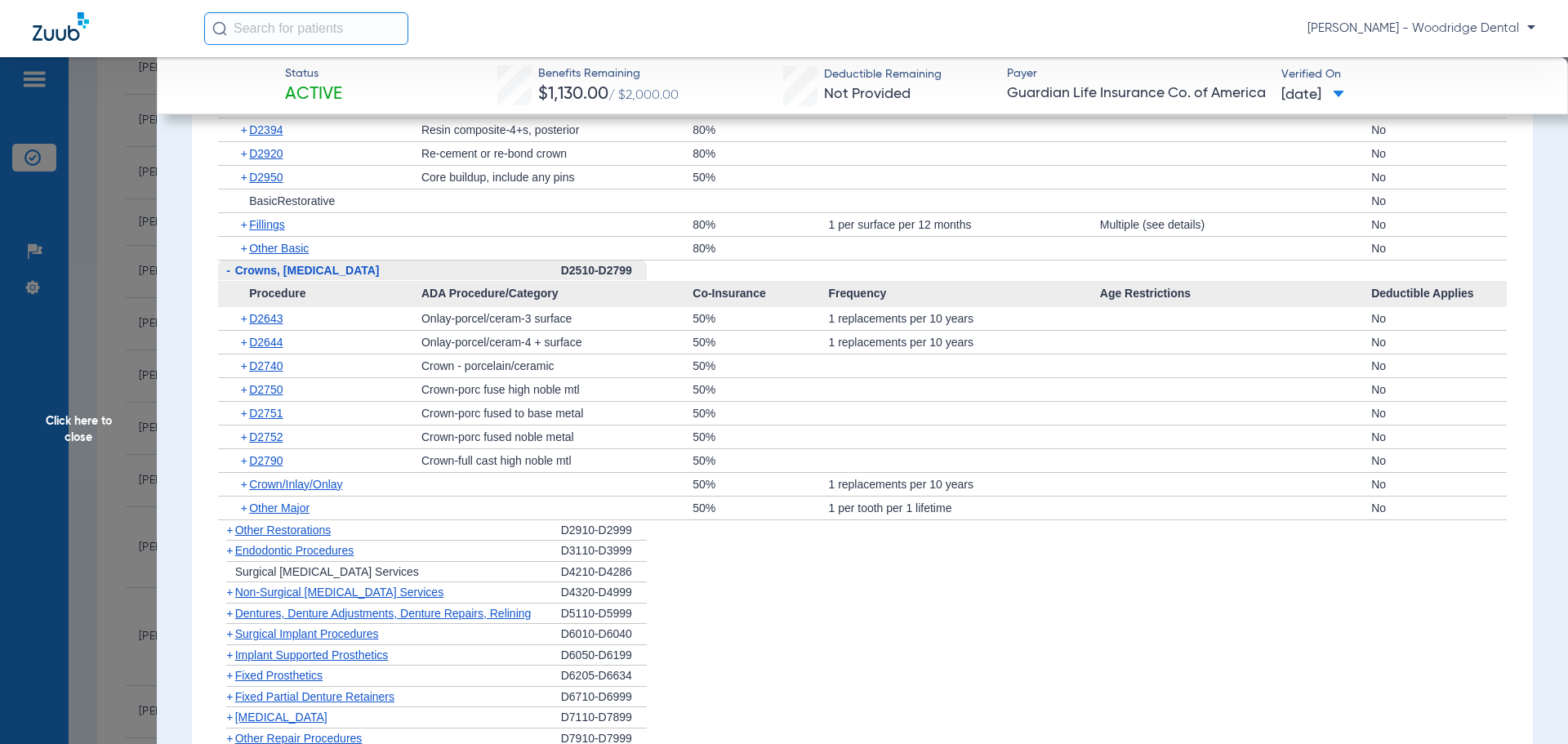
scroll to position [2200, 0]
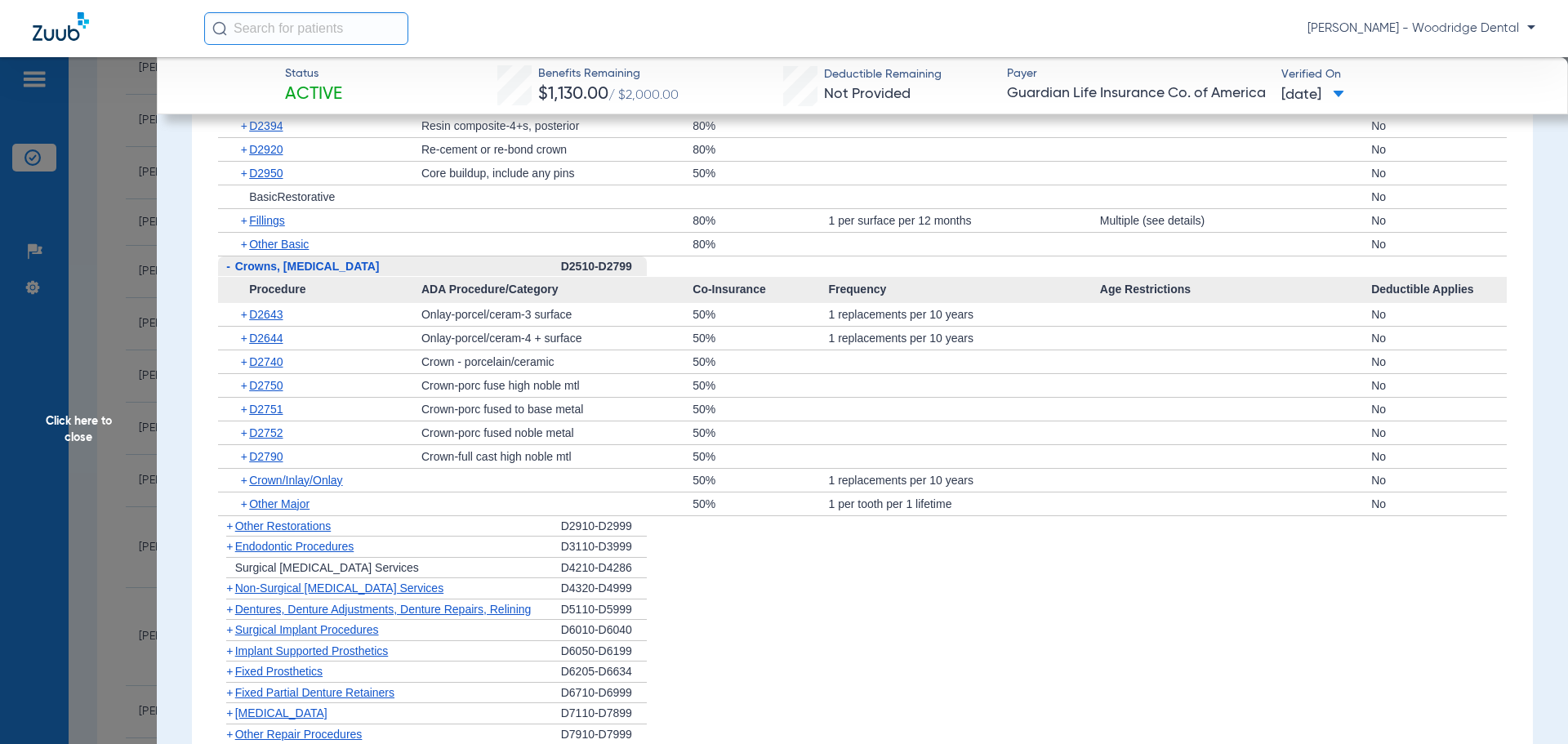
click at [244, 255] on span "+" at bounding box center [245, 244] width 9 height 23
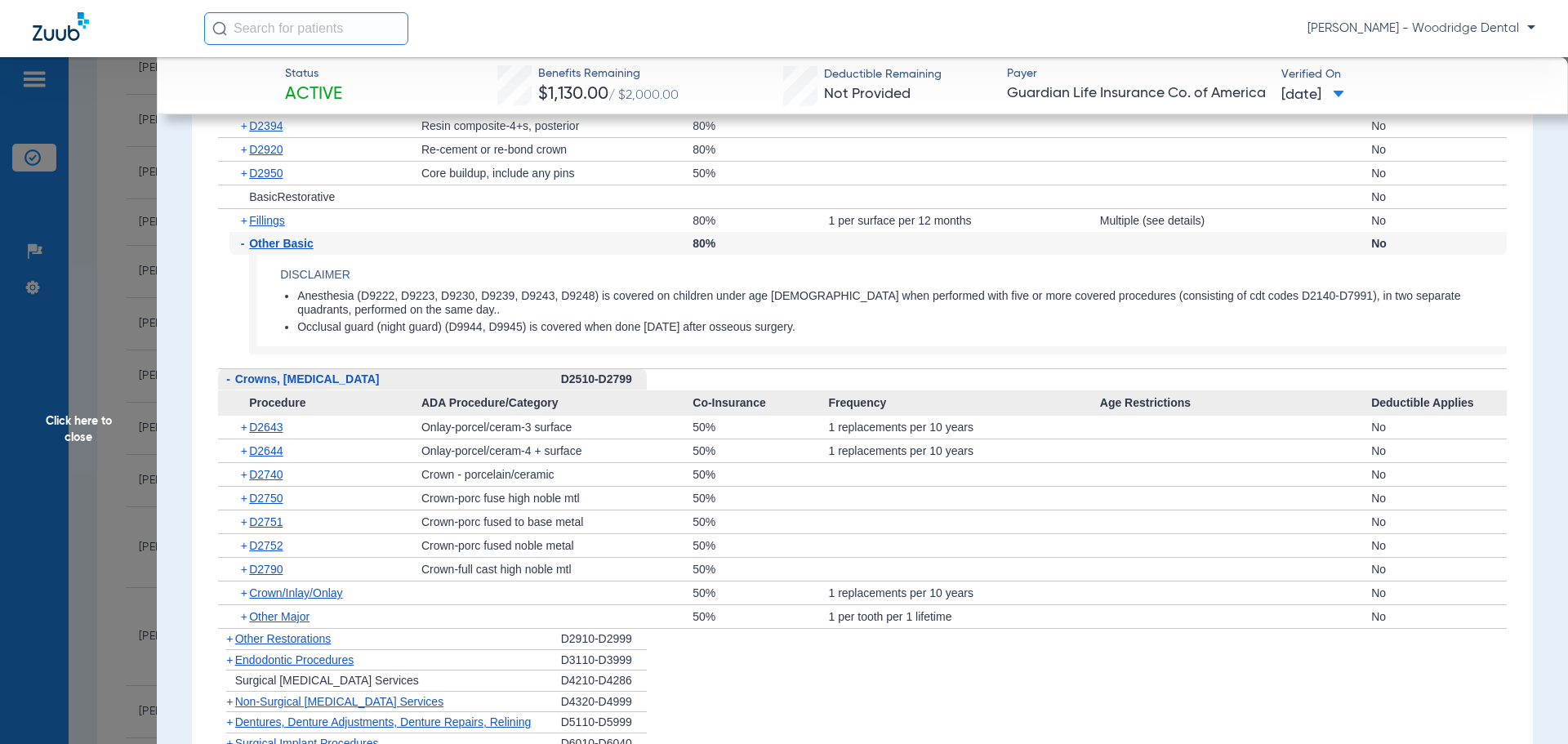
click at [228, 708] on span "+" at bounding box center [229, 701] width 6 height 13
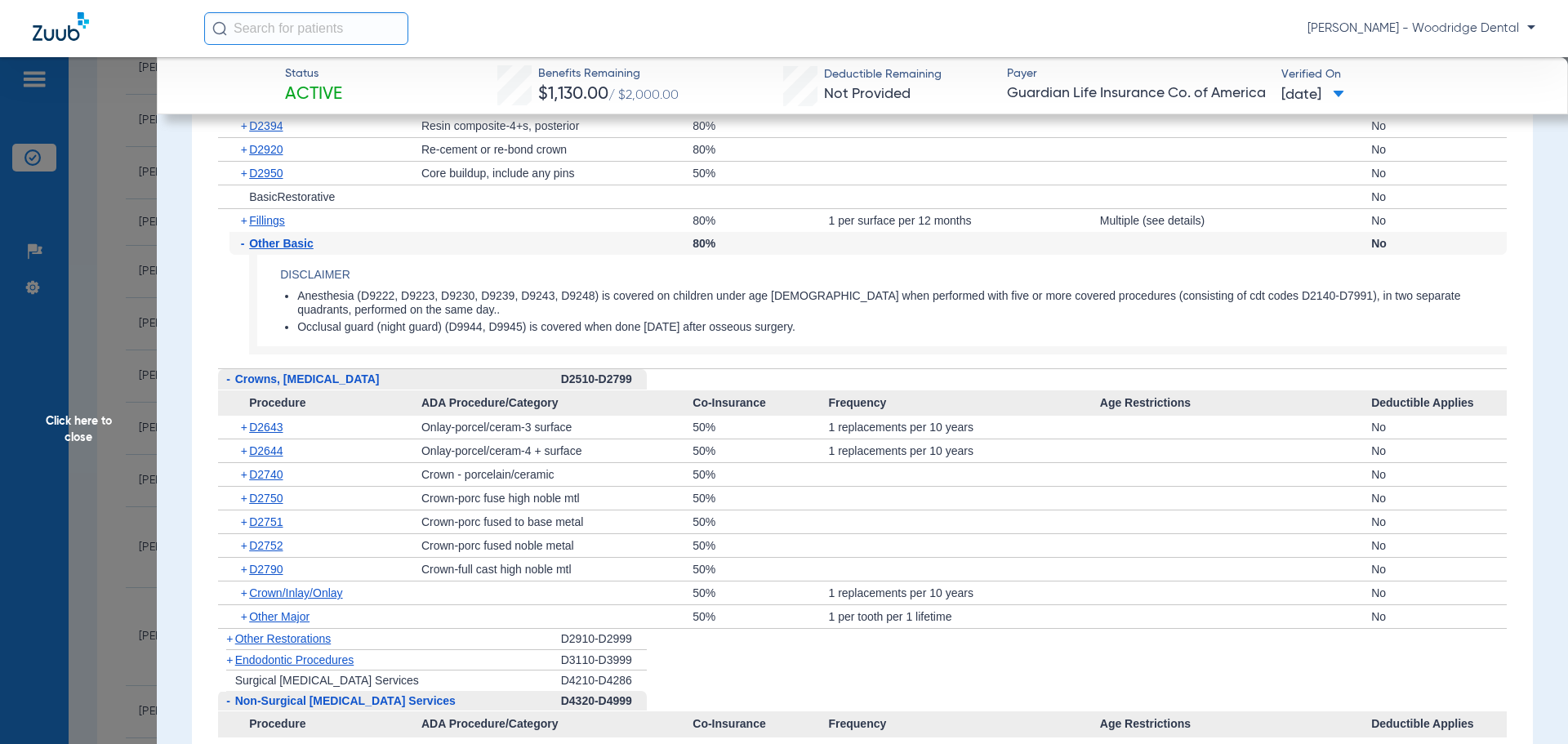
scroll to position [2205, 0]
